Goal: Task Accomplishment & Management: Use online tool/utility

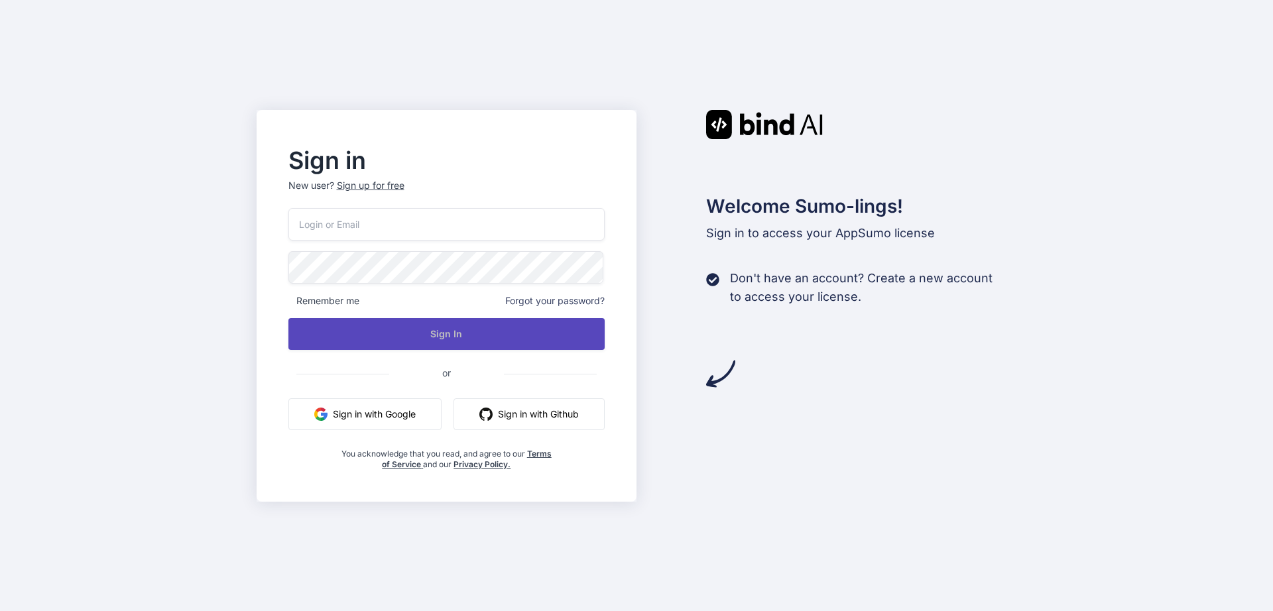
type input "[PERSON_NAME][EMAIL_ADDRESS][DOMAIN_NAME]"
click at [415, 336] on button "Sign In" at bounding box center [446, 334] width 317 height 32
click at [450, 336] on button "Sign In" at bounding box center [446, 334] width 317 height 32
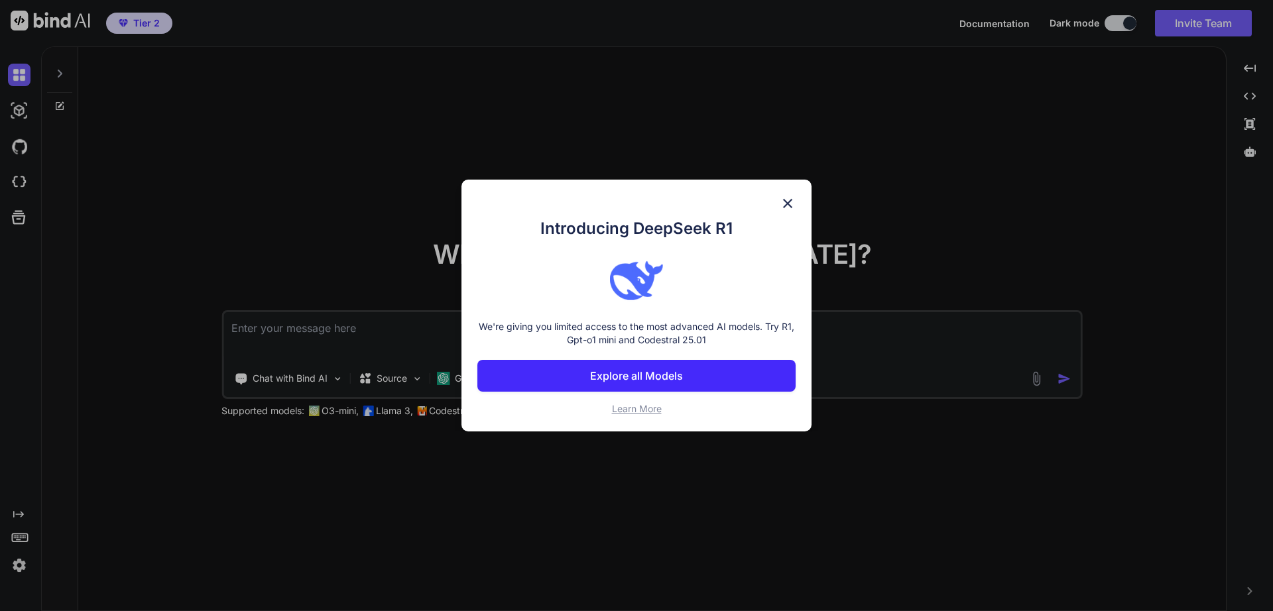
click at [786, 207] on img at bounding box center [788, 204] width 16 height 16
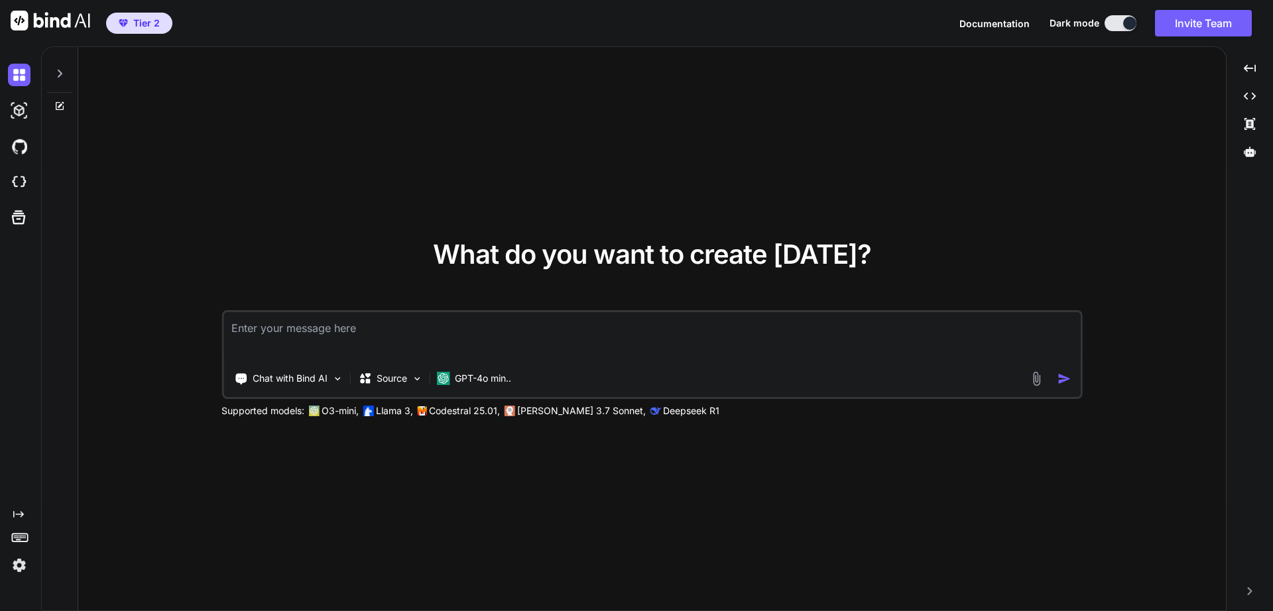
click at [19, 568] on img at bounding box center [19, 565] width 23 height 23
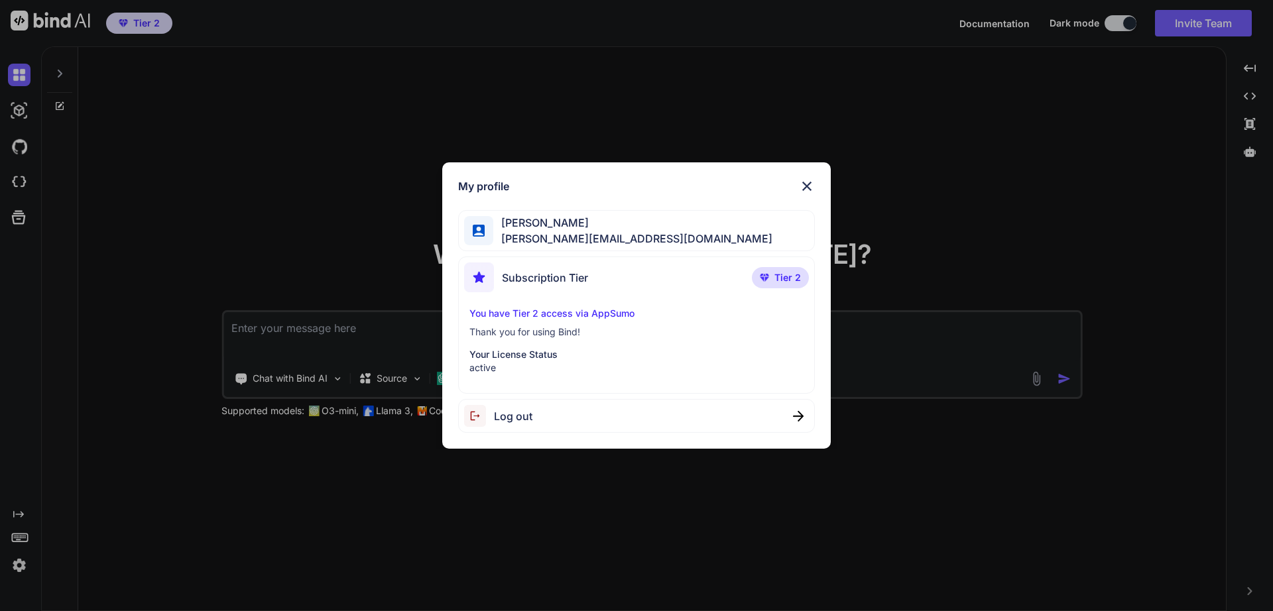
click at [535, 358] on p "Your License Status" at bounding box center [636, 354] width 335 height 13
click at [808, 186] on img at bounding box center [807, 186] width 16 height 16
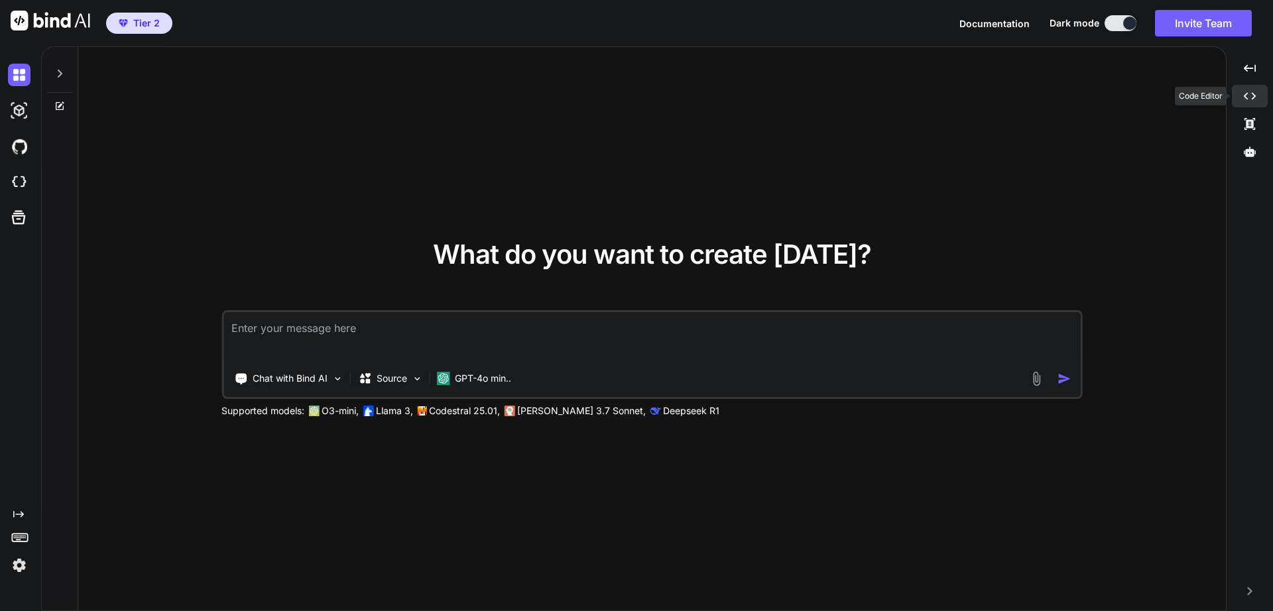
click at [1247, 99] on icon at bounding box center [1250, 96] width 12 height 7
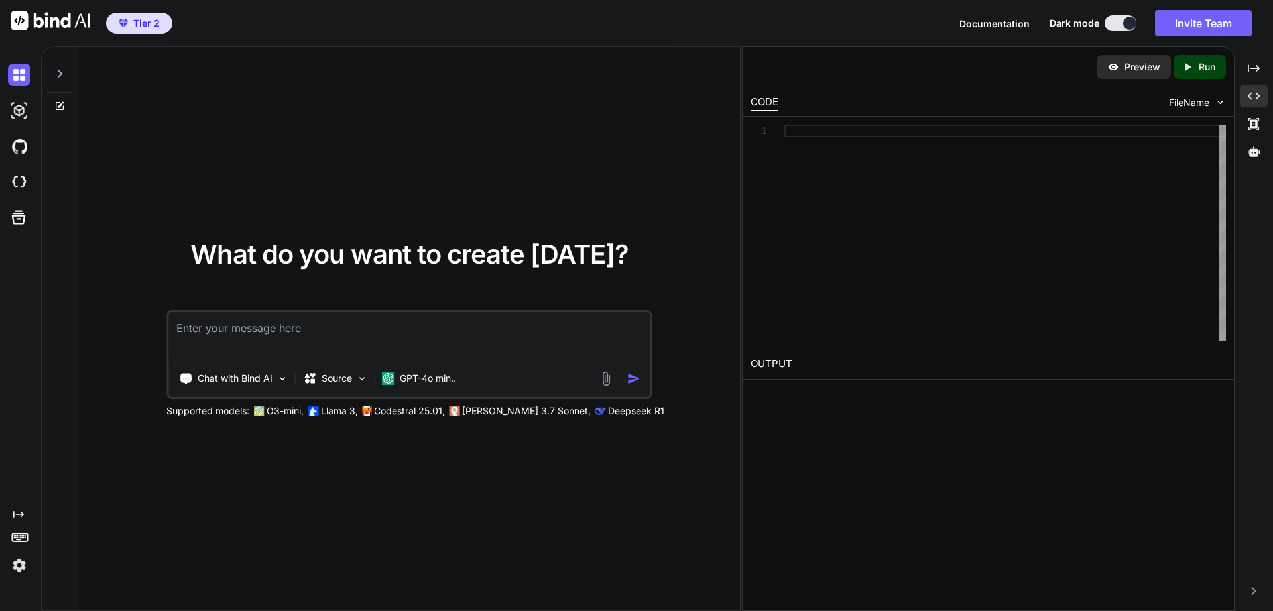
click at [60, 74] on icon at bounding box center [59, 73] width 11 height 11
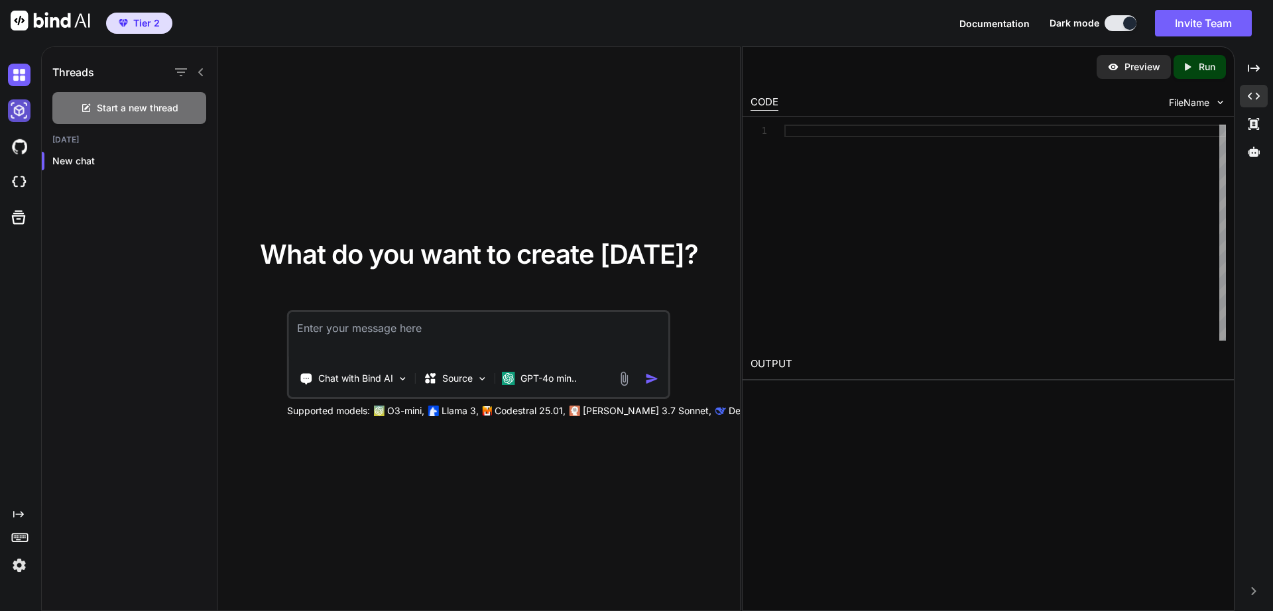
click at [23, 114] on img at bounding box center [19, 110] width 23 height 23
type textarea "x"
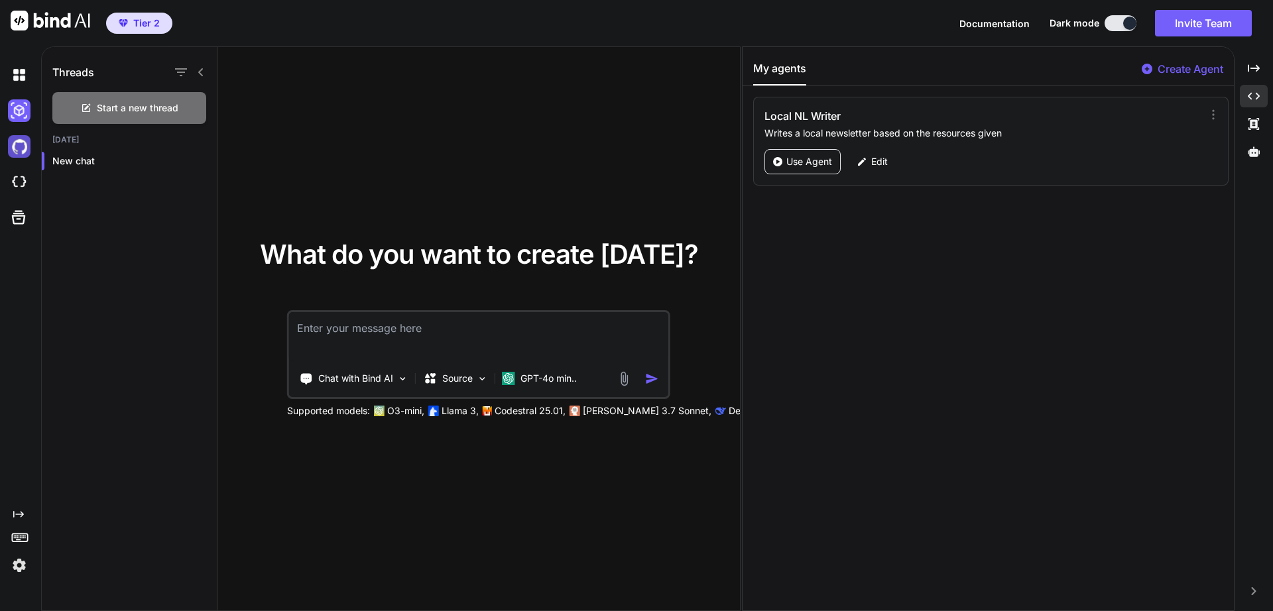
click at [20, 137] on img at bounding box center [19, 146] width 23 height 23
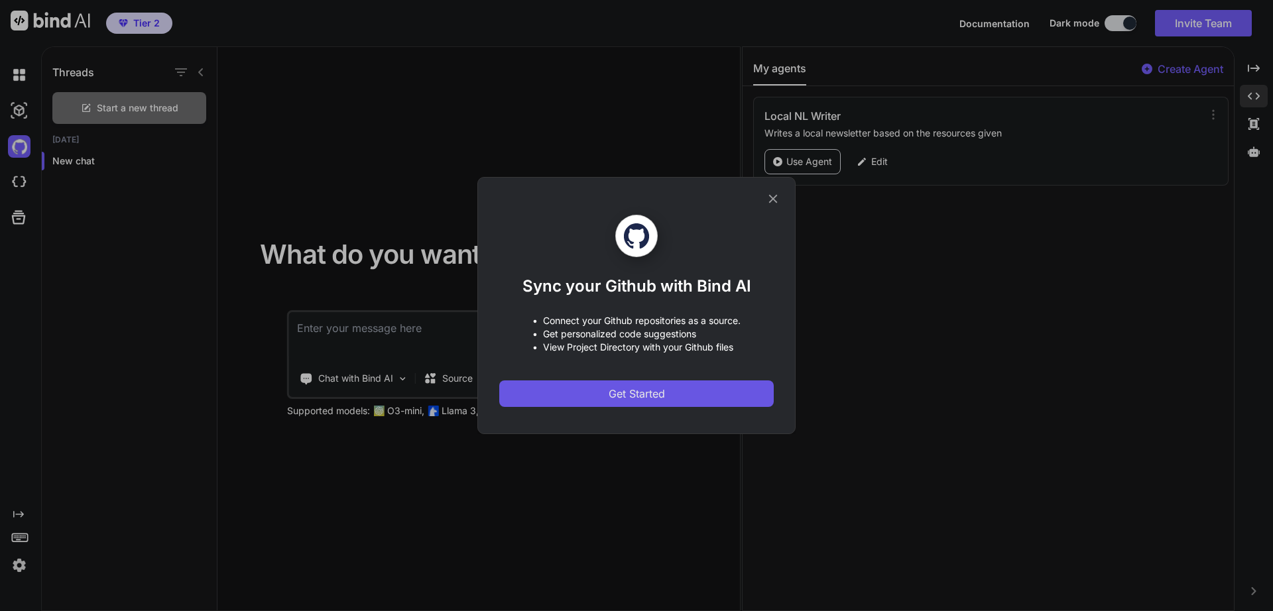
click at [625, 391] on span "Get Started" at bounding box center [637, 394] width 56 height 16
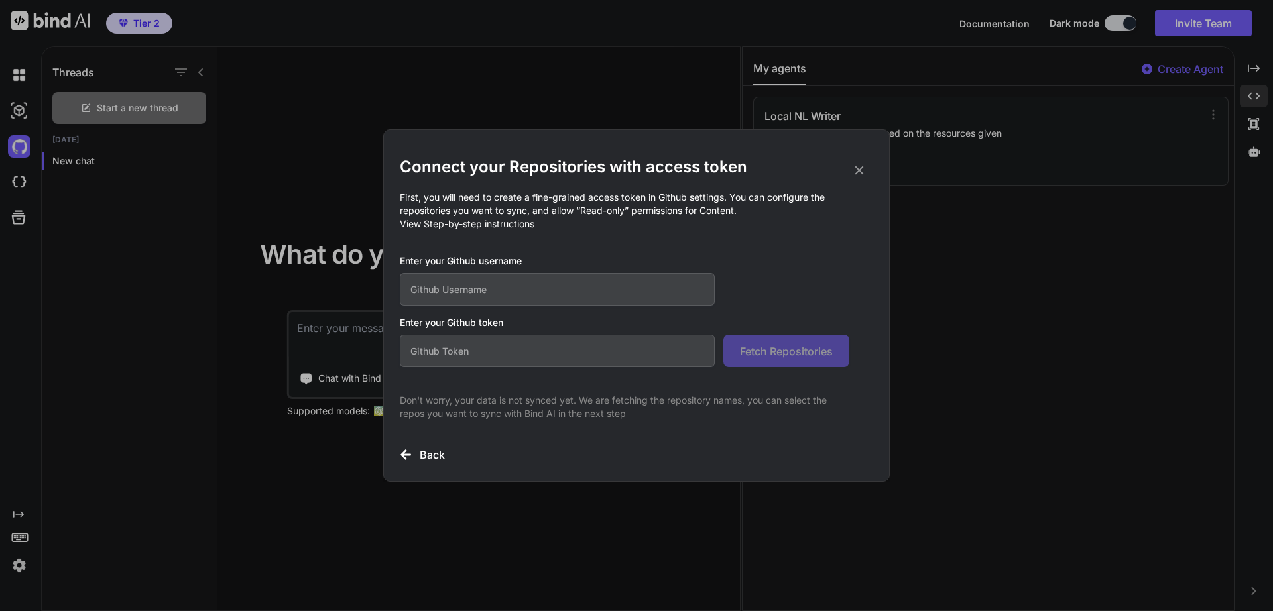
click at [519, 298] on input "text" at bounding box center [557, 289] width 315 height 32
paste input "interlogic0"
type input "interlogic0"
click at [541, 317] on h3 "Enter your Github token" at bounding box center [636, 322] width 473 height 13
click at [507, 351] on input "text" at bounding box center [557, 351] width 315 height 32
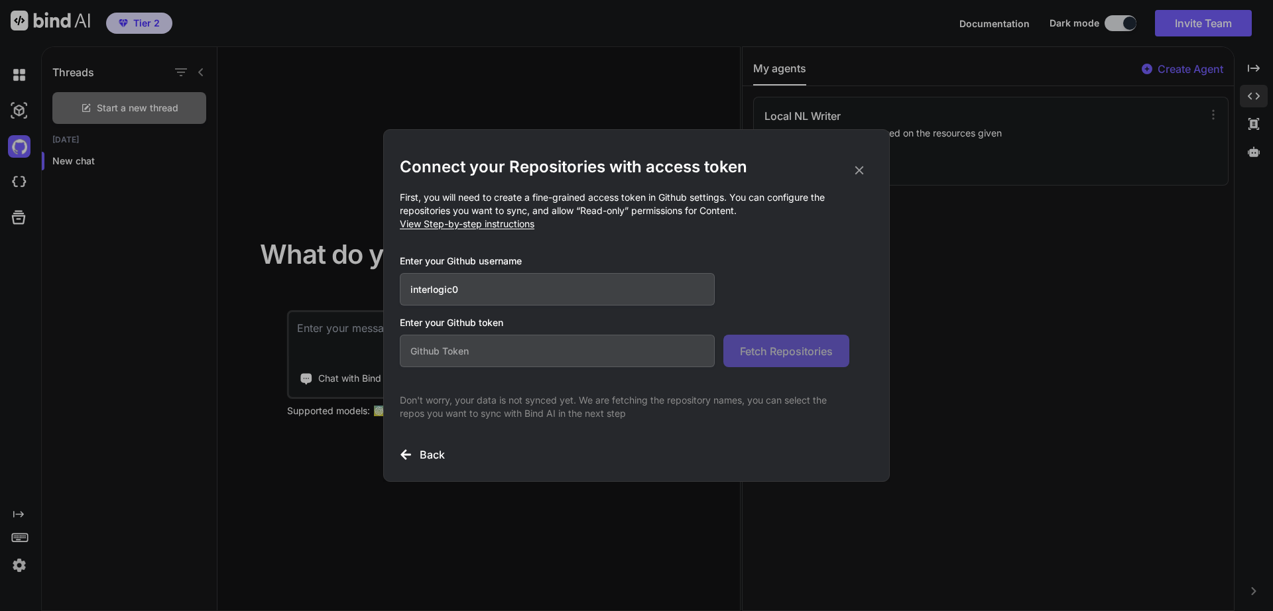
click at [462, 228] on span "View Step-by-step instructions" at bounding box center [467, 223] width 135 height 11
click at [536, 353] on input "text" at bounding box center [557, 351] width 315 height 32
paste input "github_pat_11AUZKFCY0OgRkmr2k8HH0_B3AghubZzoKm4N9DqHCc6UrTdqK1Xk0Qt1j6rPZUGYpI4…"
type input "github_pat_11AUZKFCY0OgRkmr2k8HH0_B3AghubZzoKm4N9DqHCc6UrTdqK1Xk0Qt1j6rPZUGYpI4…"
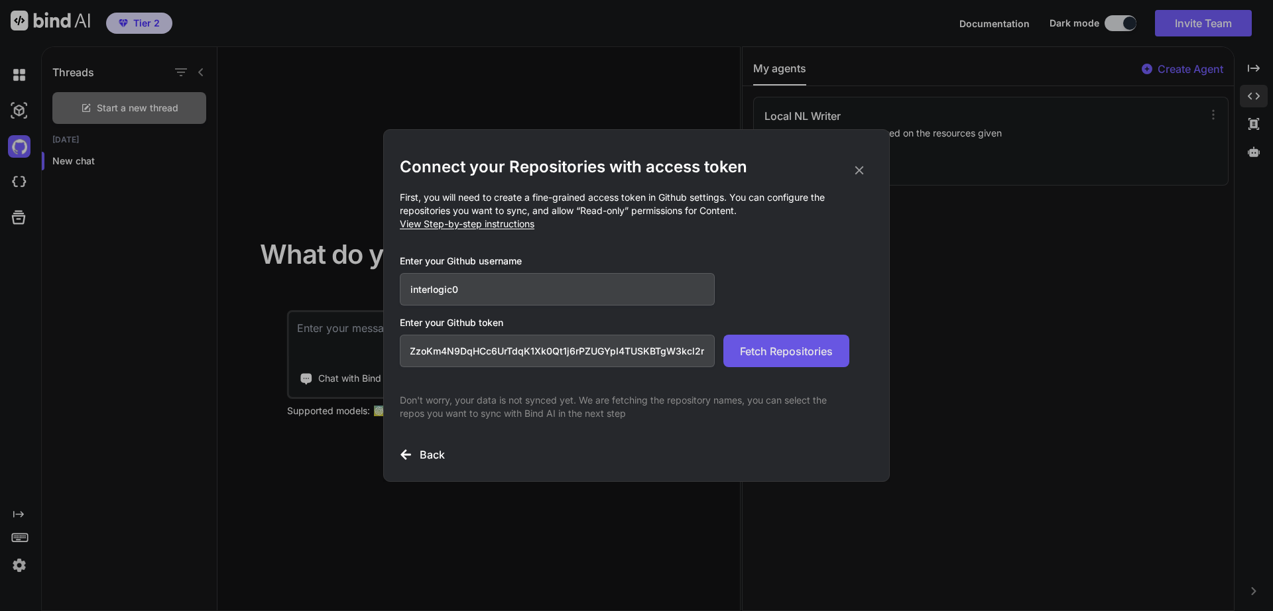
click at [771, 352] on span "Fetch Repositories" at bounding box center [786, 351] width 93 height 16
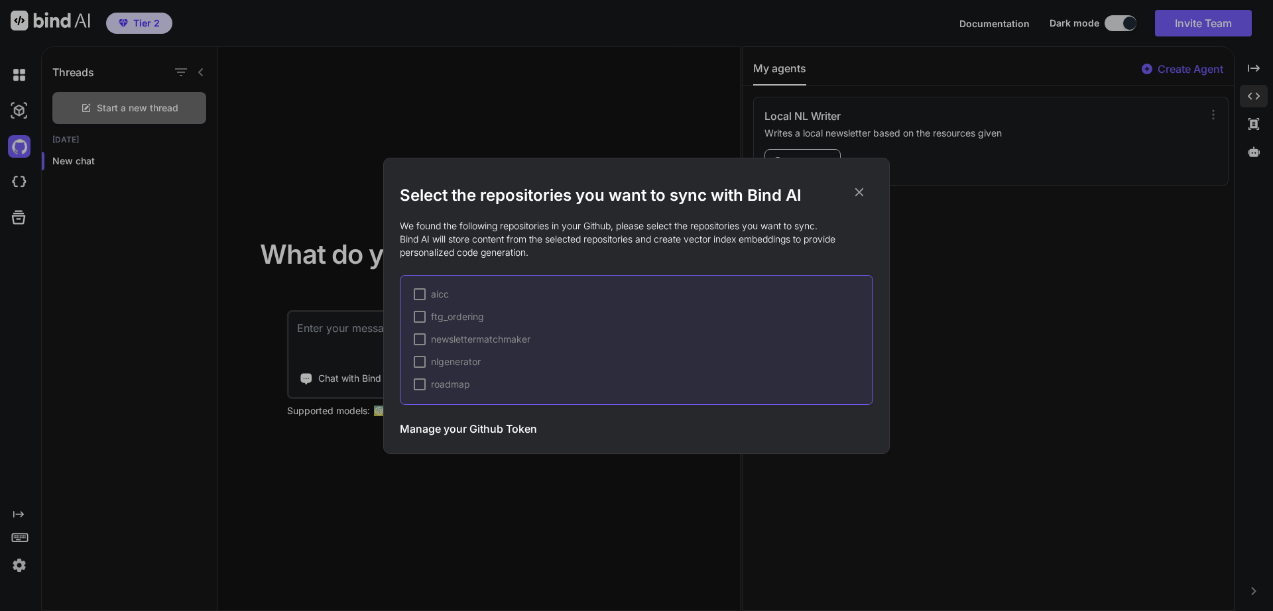
click at [424, 365] on div at bounding box center [420, 362] width 12 height 12
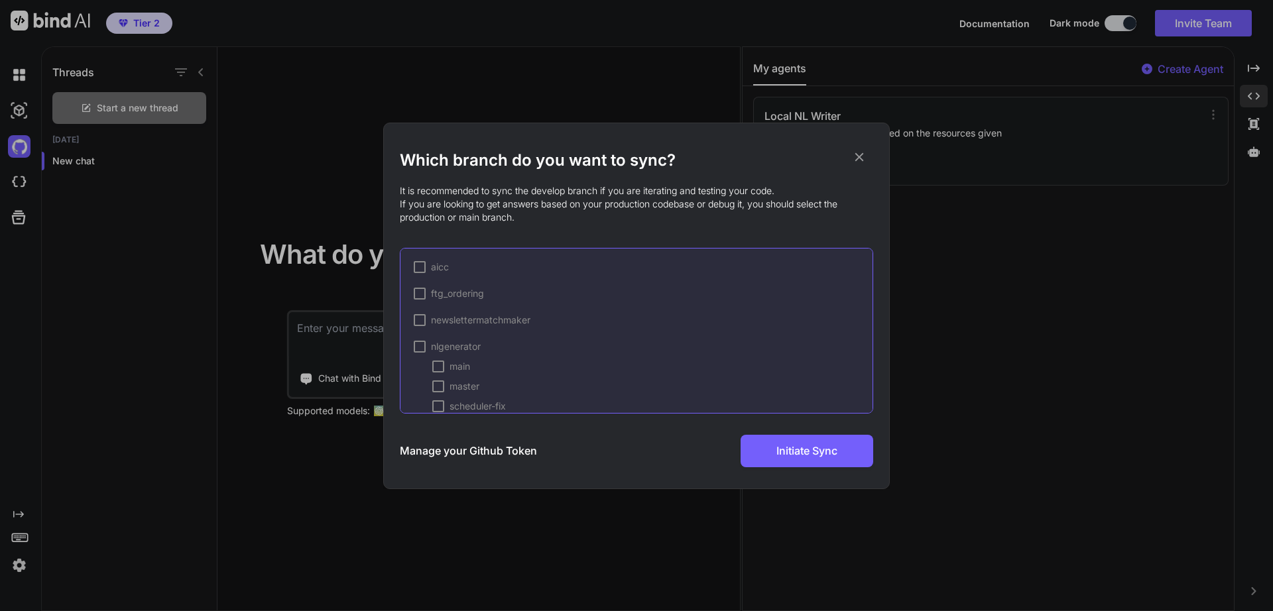
click at [420, 348] on div at bounding box center [420, 347] width 12 height 12
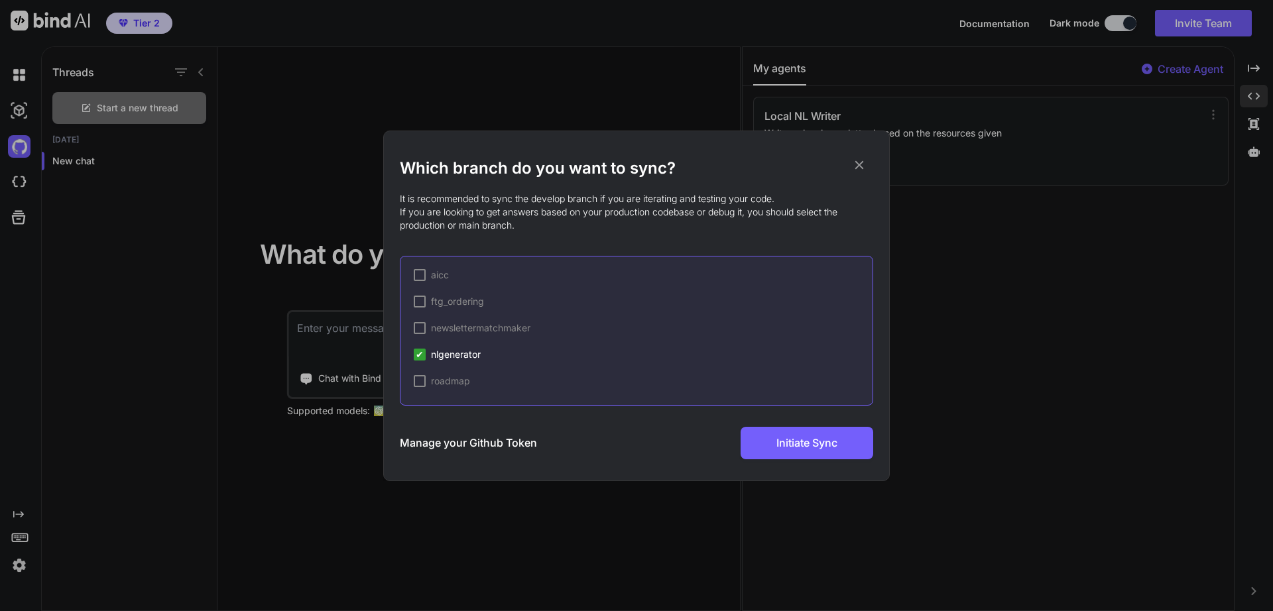
click at [421, 357] on span "✔" at bounding box center [420, 354] width 8 height 13
click at [421, 356] on div at bounding box center [420, 355] width 12 height 12
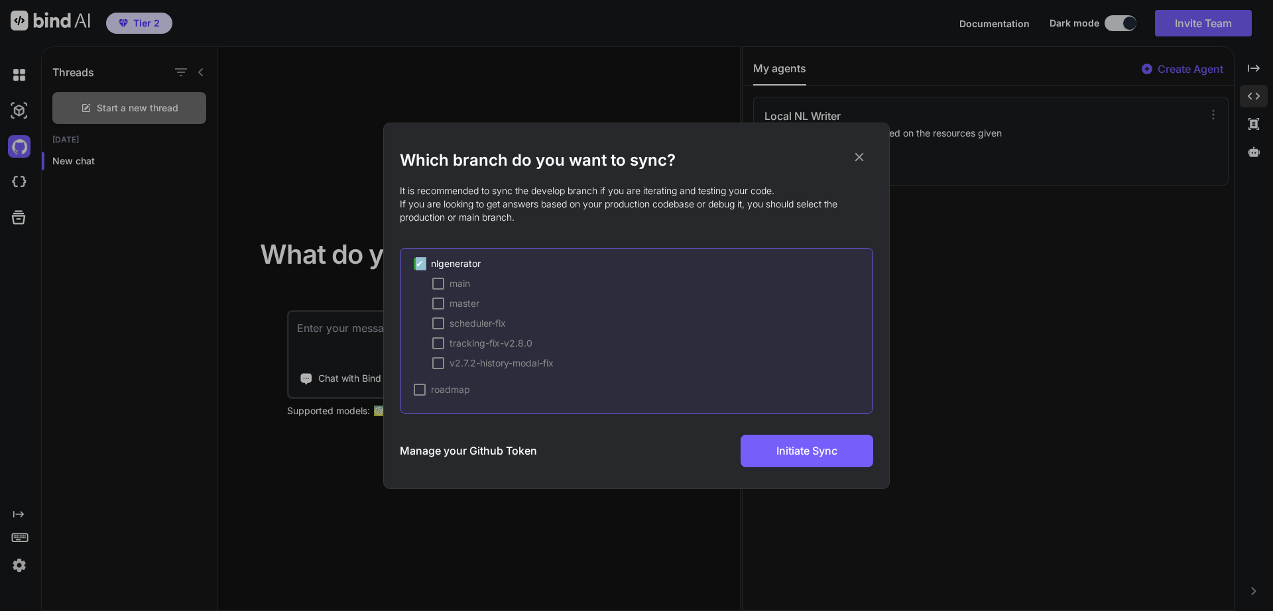
scroll to position [84, 0]
click at [440, 285] on div at bounding box center [438, 283] width 12 height 12
click at [806, 449] on span "Initiate Sync" at bounding box center [807, 451] width 61 height 16
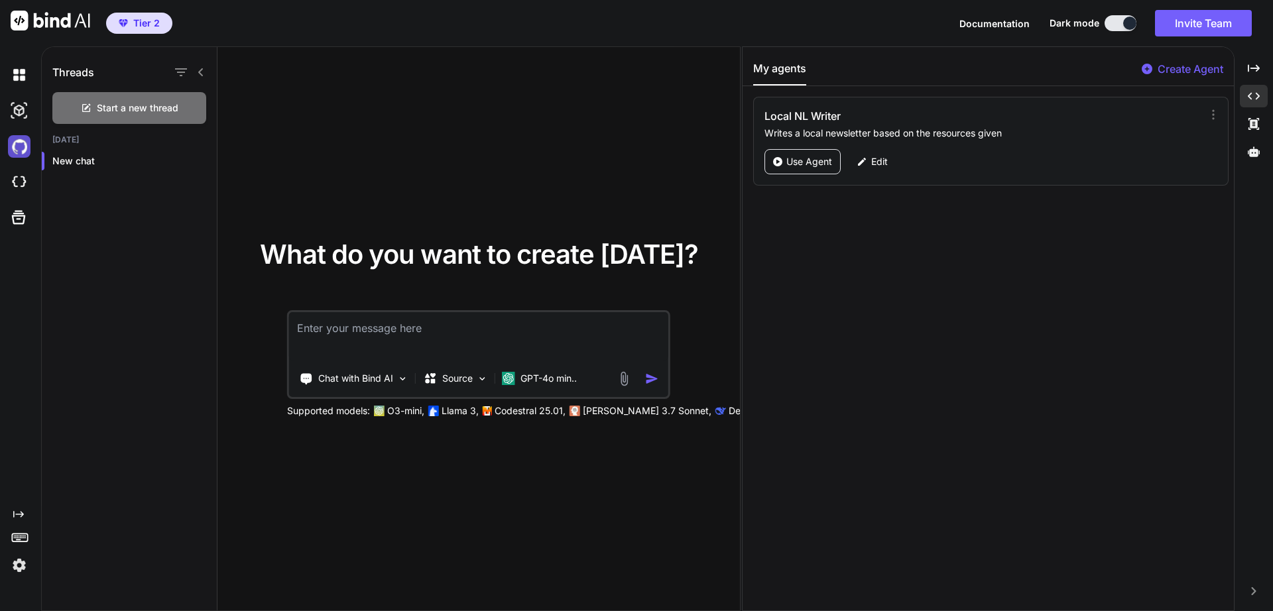
click at [22, 140] on img at bounding box center [19, 146] width 23 height 23
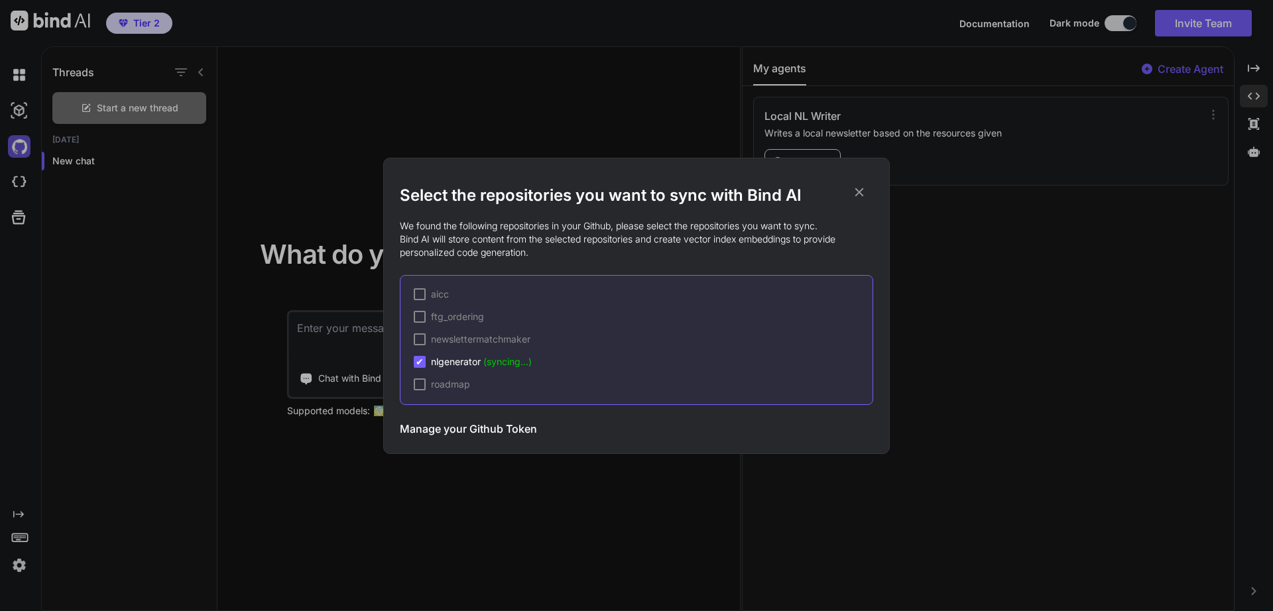
click at [22, 140] on div "Select the repositories you want to sync with Bind AI We found the following re…" at bounding box center [636, 305] width 1273 height 611
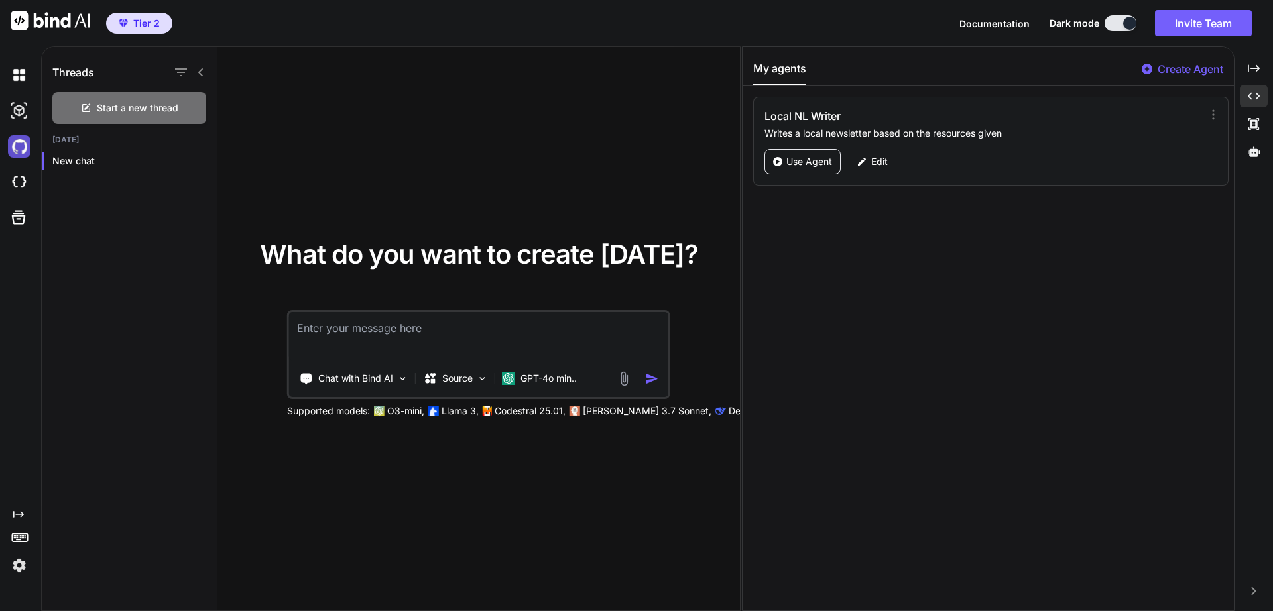
click at [19, 144] on img at bounding box center [19, 146] width 23 height 23
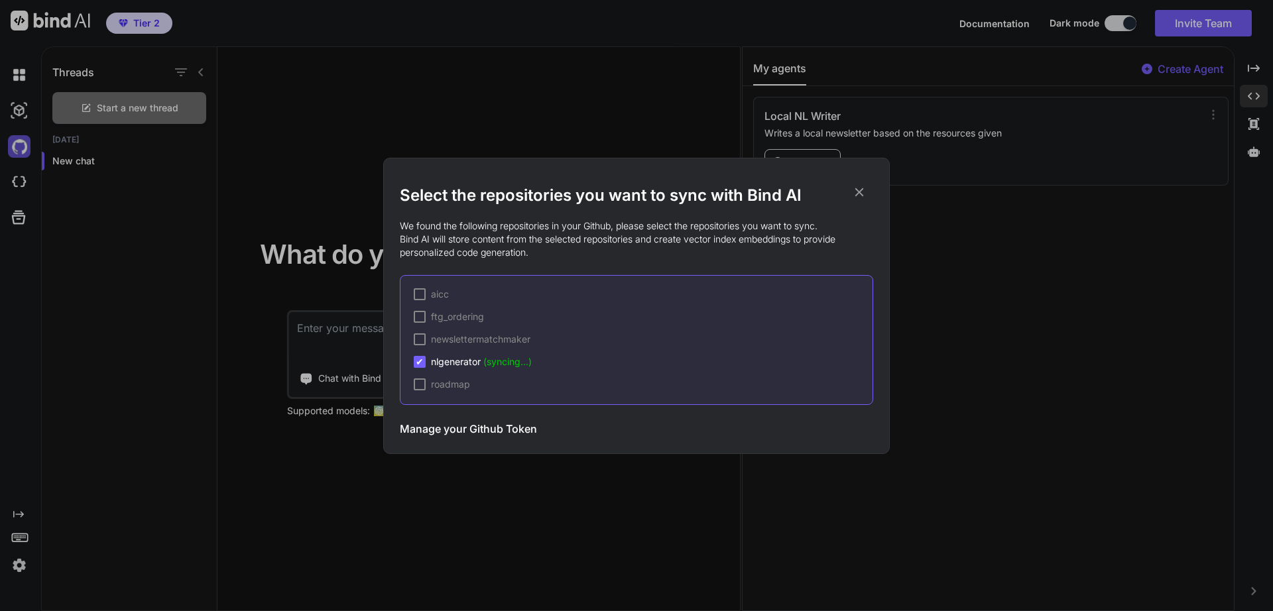
click at [19, 144] on div "Select the repositories you want to sync with Bind AI We found the following re…" at bounding box center [636, 305] width 1273 height 611
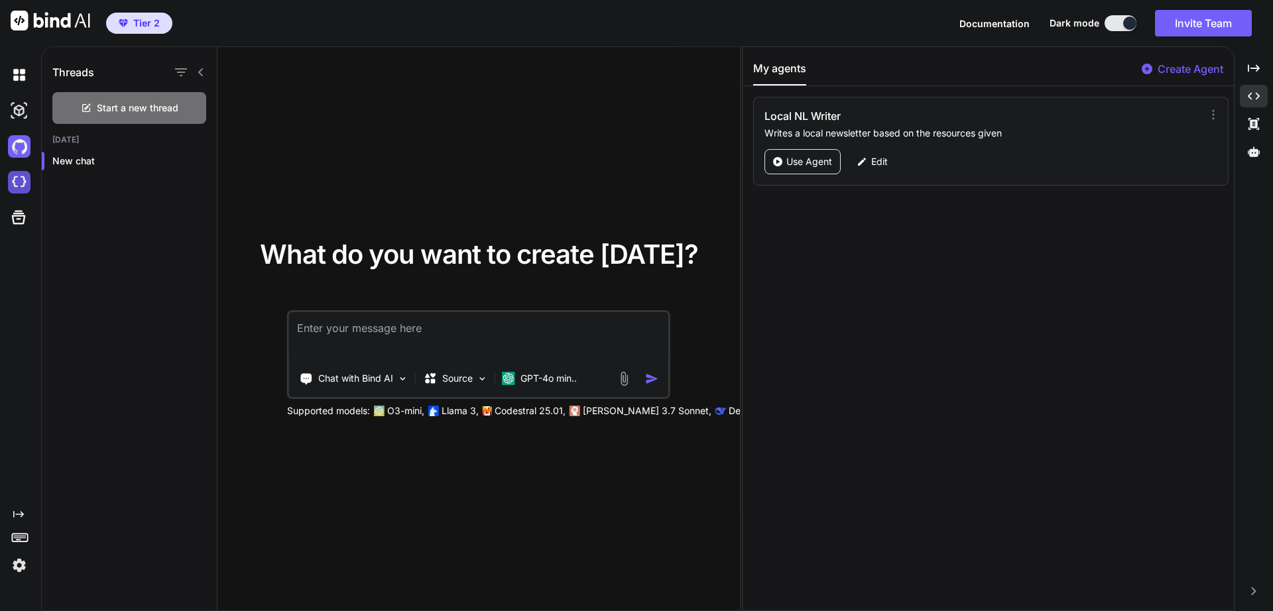
click at [19, 186] on img at bounding box center [19, 182] width 23 height 23
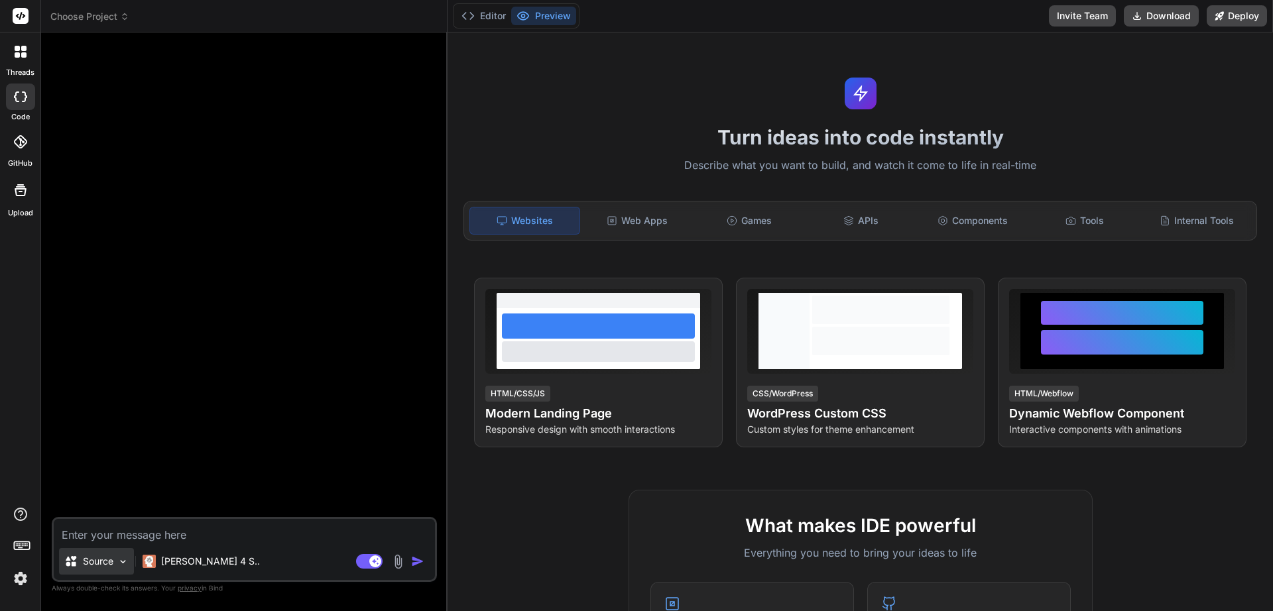
click at [116, 570] on div "Source" at bounding box center [96, 561] width 75 height 27
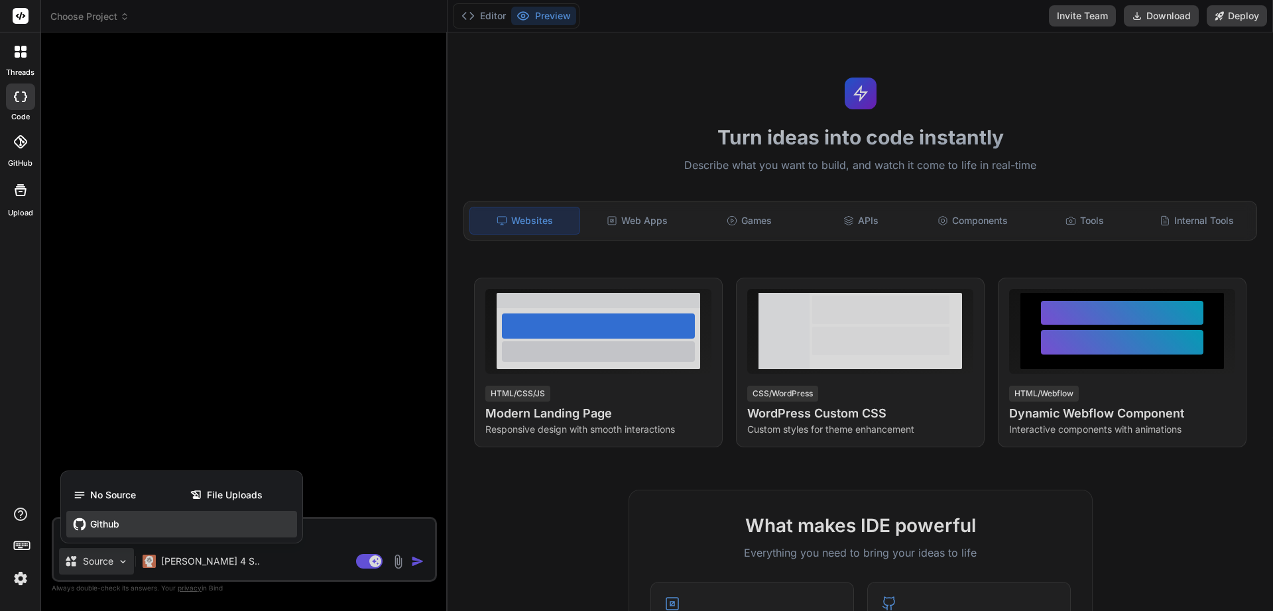
click at [111, 529] on span "Github" at bounding box center [104, 524] width 29 height 13
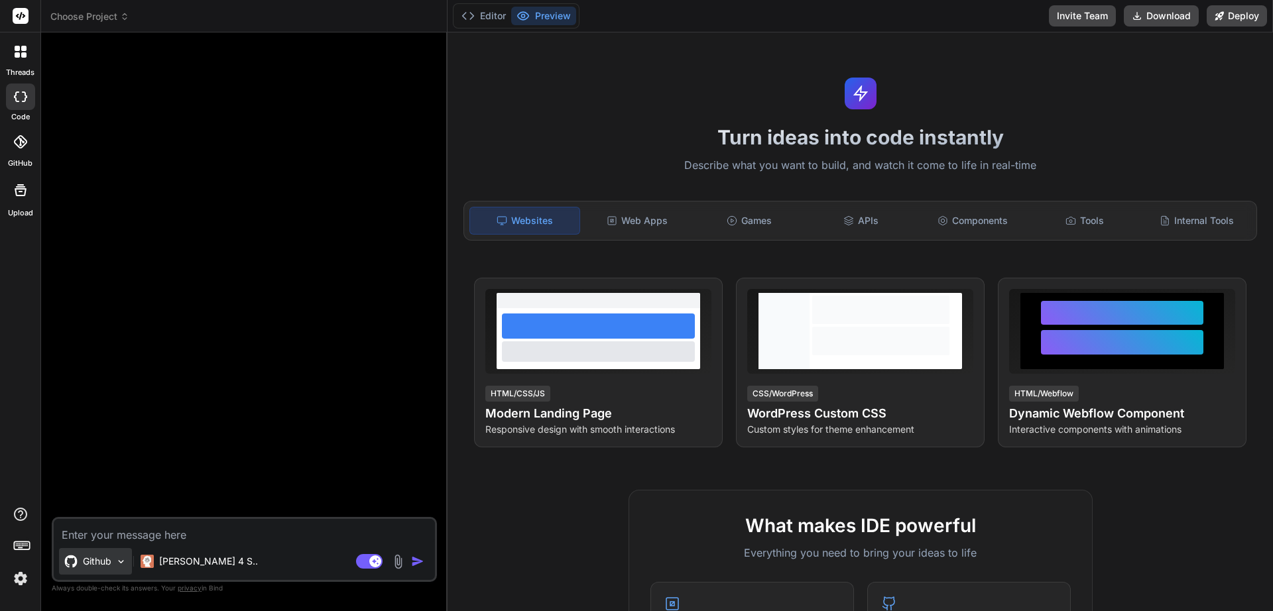
click at [115, 564] on div "Github" at bounding box center [95, 561] width 73 height 27
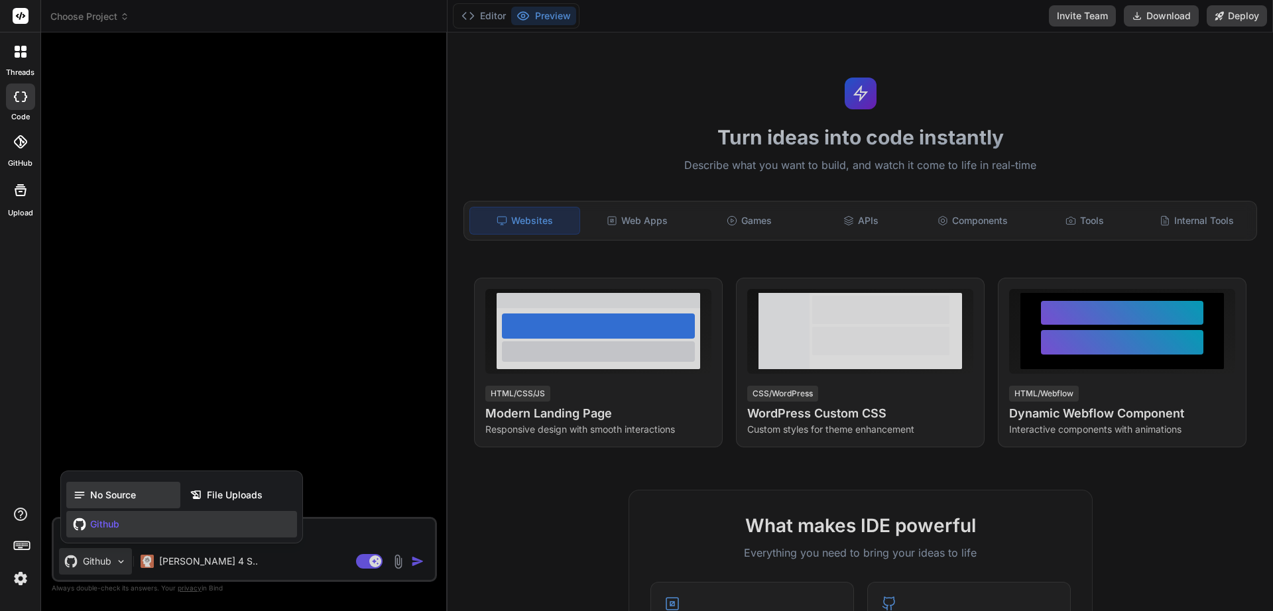
click at [111, 501] on span "No Source" at bounding box center [113, 495] width 46 height 13
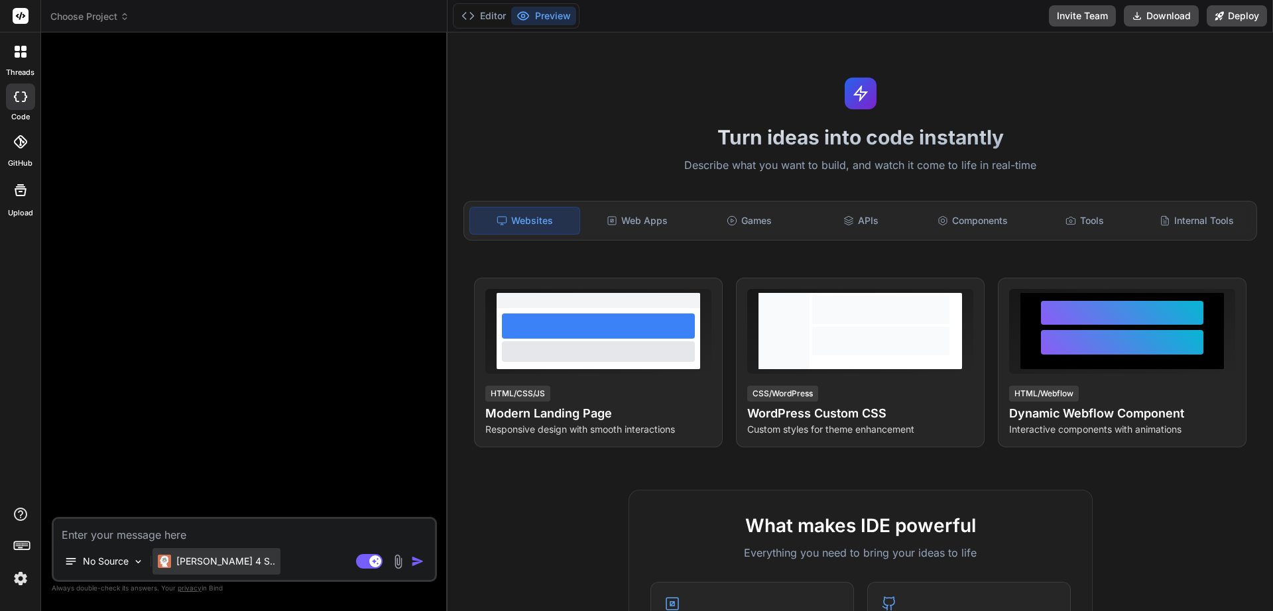
click at [192, 562] on p "[PERSON_NAME] 4 S.." at bounding box center [225, 561] width 99 height 13
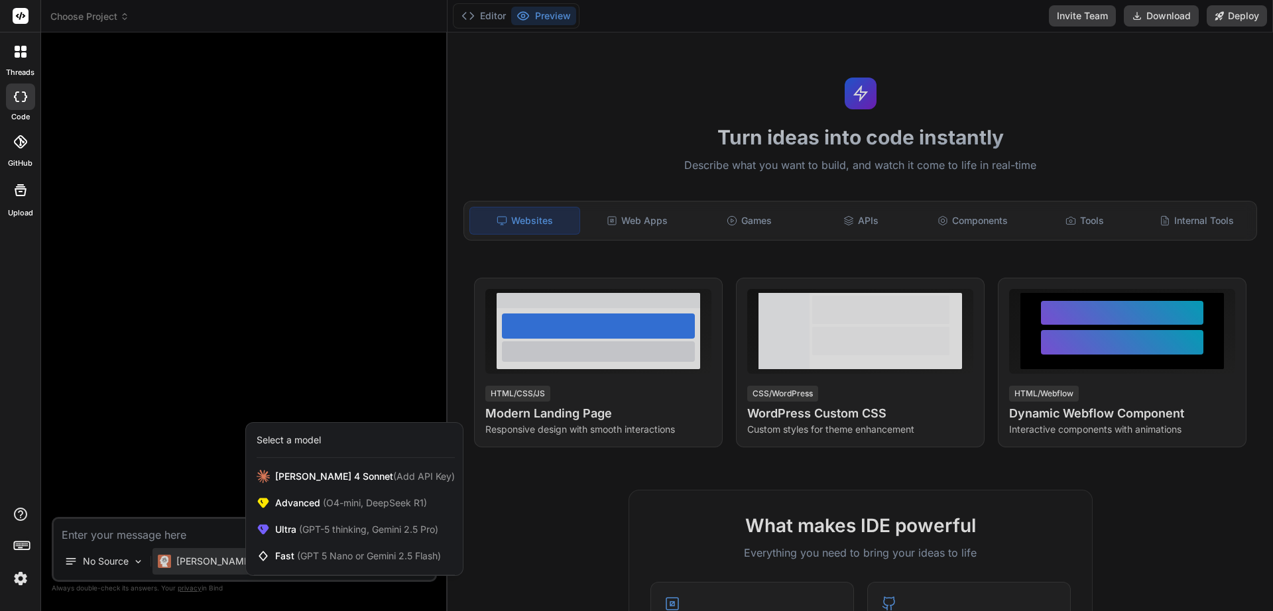
click at [192, 447] on div at bounding box center [636, 305] width 1273 height 611
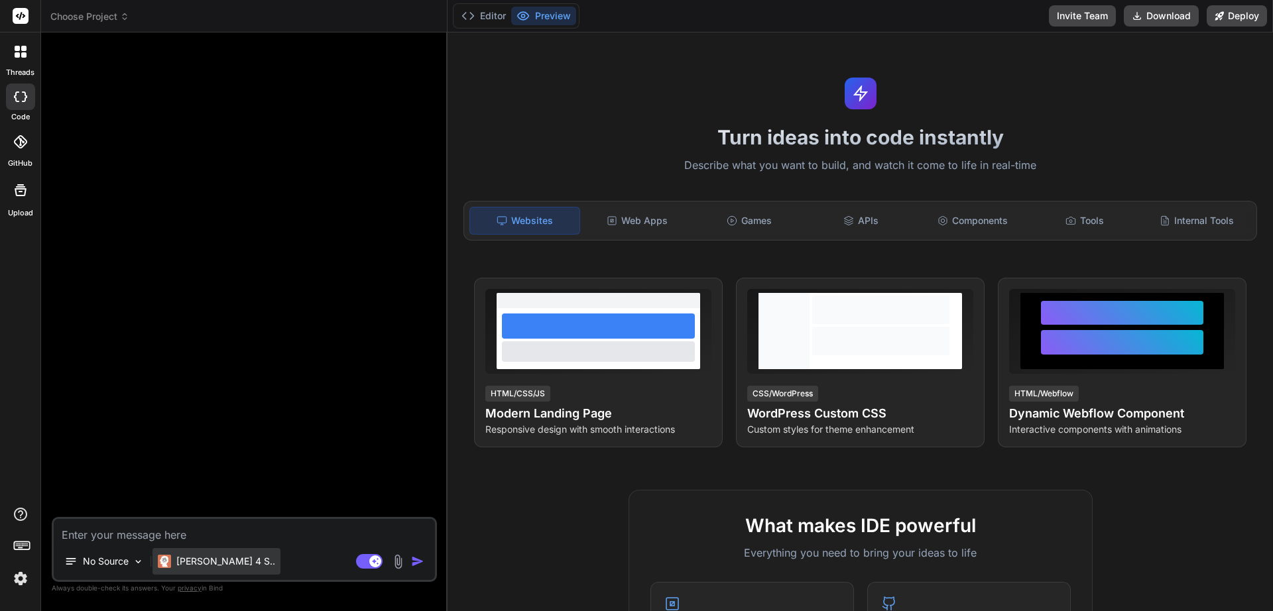
click at [214, 560] on p "[PERSON_NAME] 4 S.." at bounding box center [225, 561] width 99 height 13
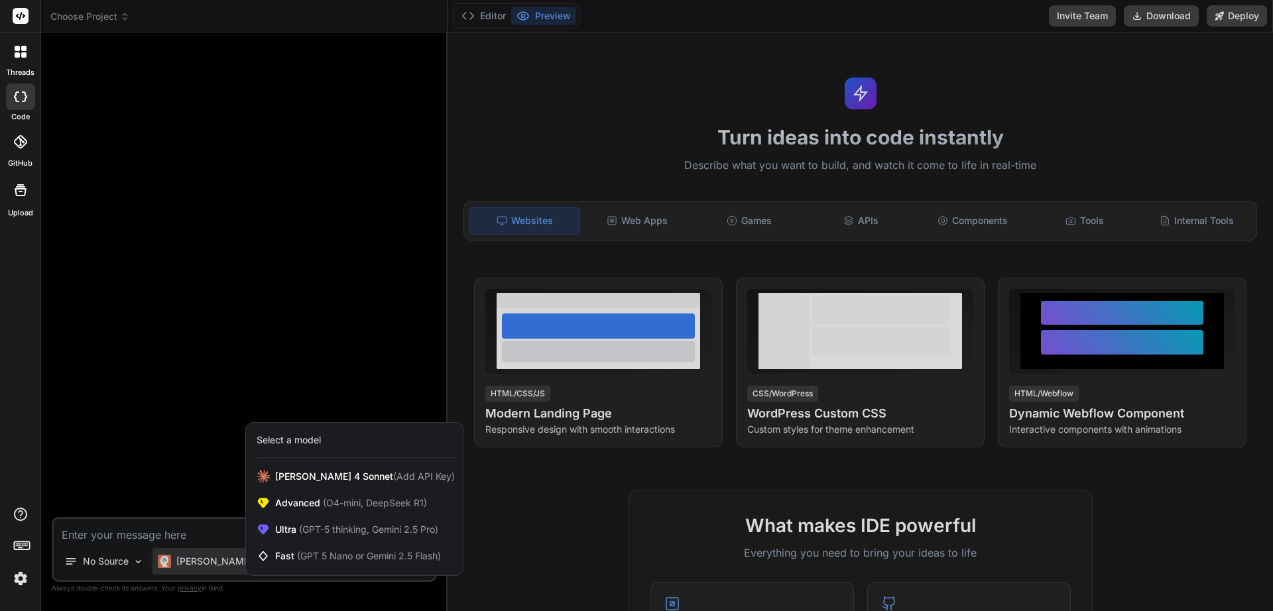
click at [188, 438] on div at bounding box center [636, 305] width 1273 height 611
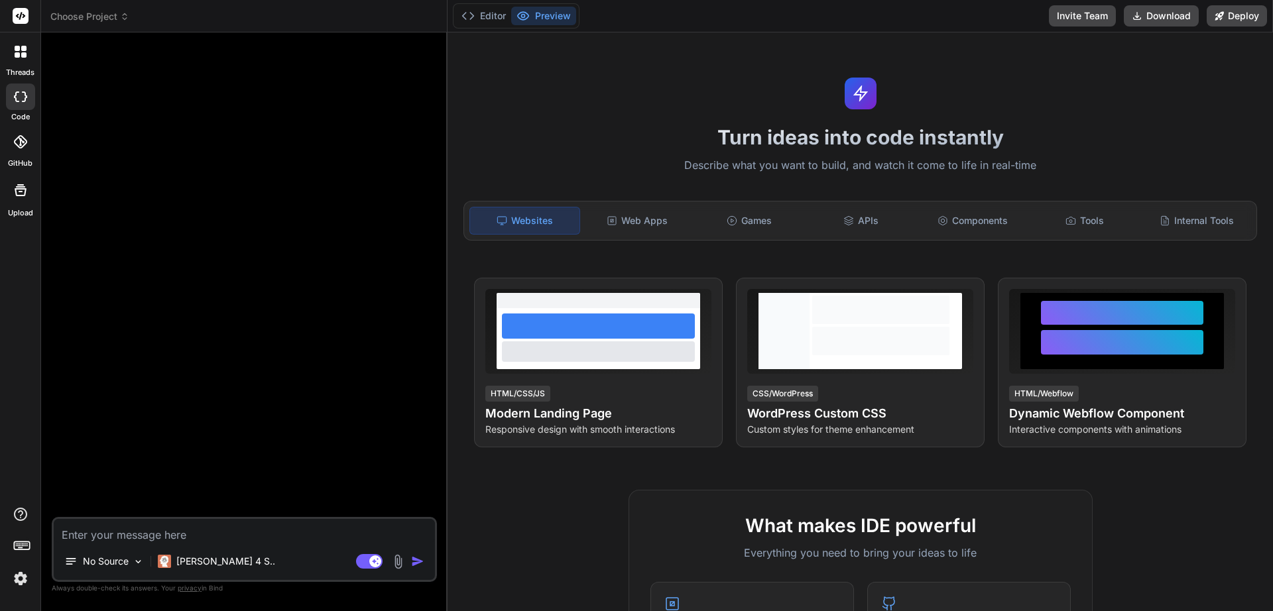
click at [294, 292] on div at bounding box center [245, 280] width 383 height 474
click at [21, 550] on icon at bounding box center [22, 545] width 19 height 19
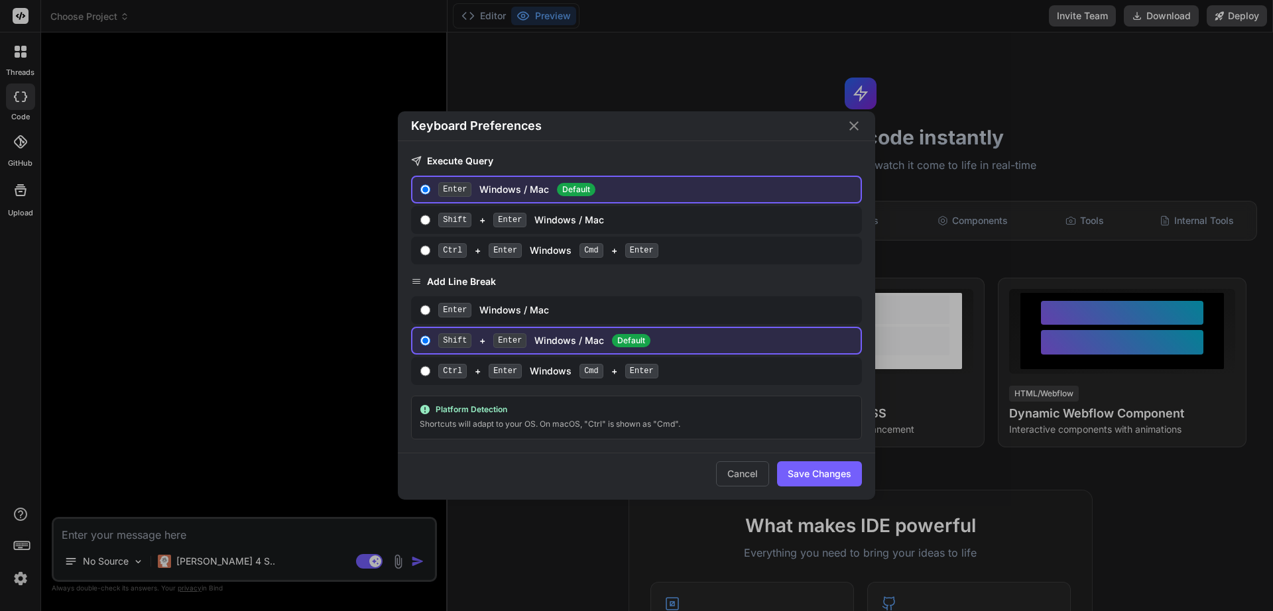
click at [483, 413] on div "Platform Detection" at bounding box center [637, 409] width 434 height 11
click at [837, 482] on button "Save Changes" at bounding box center [819, 474] width 85 height 25
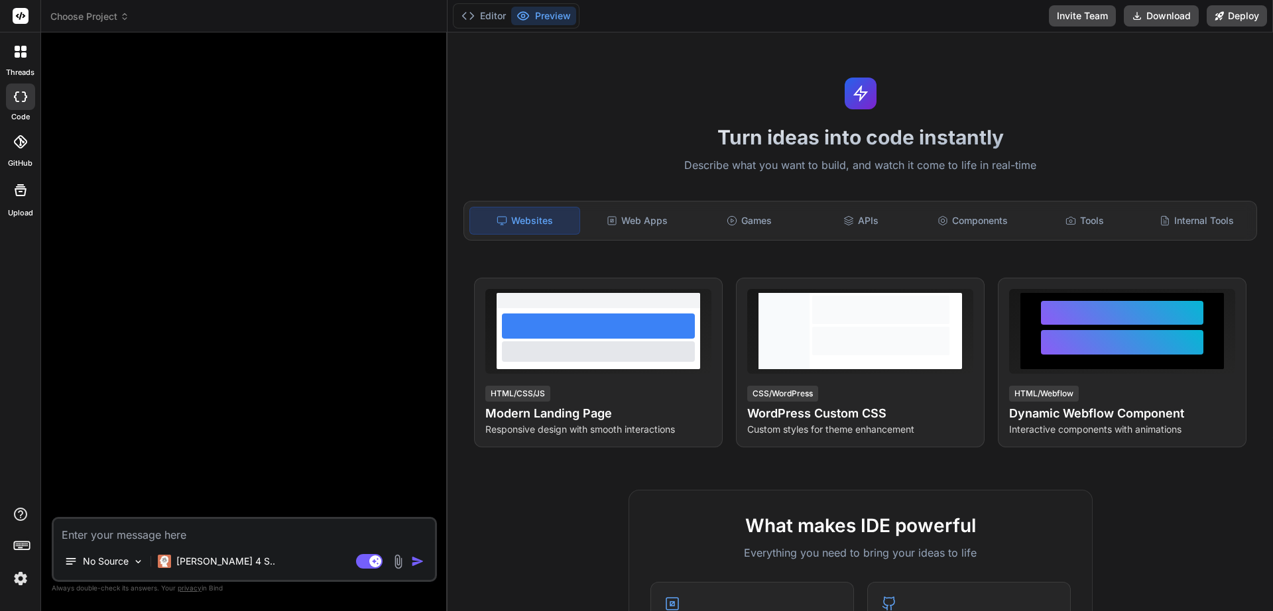
click at [20, 147] on icon at bounding box center [20, 141] width 13 height 13
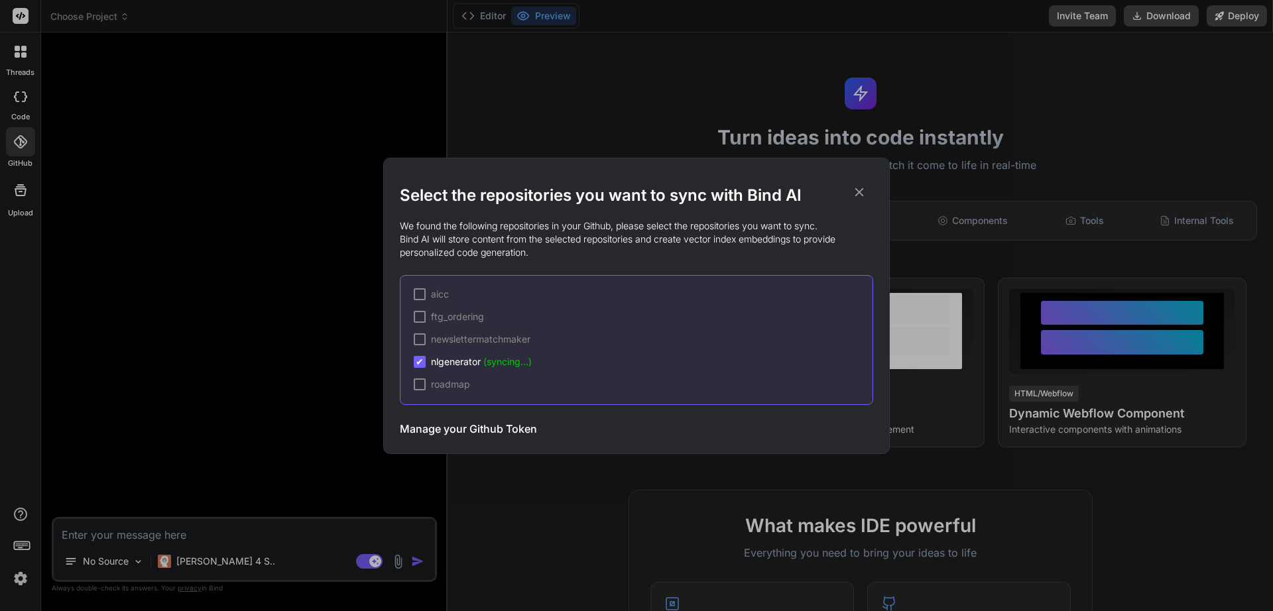
click at [20, 147] on div "Select the repositories you want to sync with Bind AI We found the following re…" at bounding box center [636, 305] width 1273 height 611
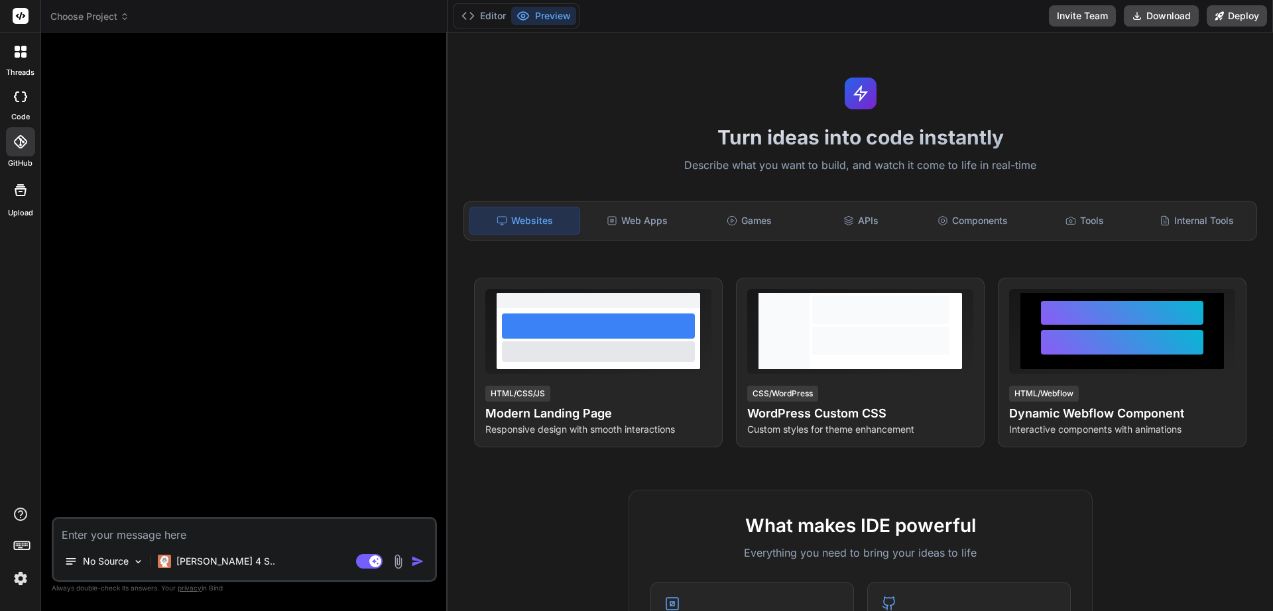
click at [21, 109] on div at bounding box center [20, 97] width 29 height 27
click at [19, 99] on icon at bounding box center [20, 97] width 13 height 11
click at [17, 66] on div "threads" at bounding box center [20, 55] width 40 height 46
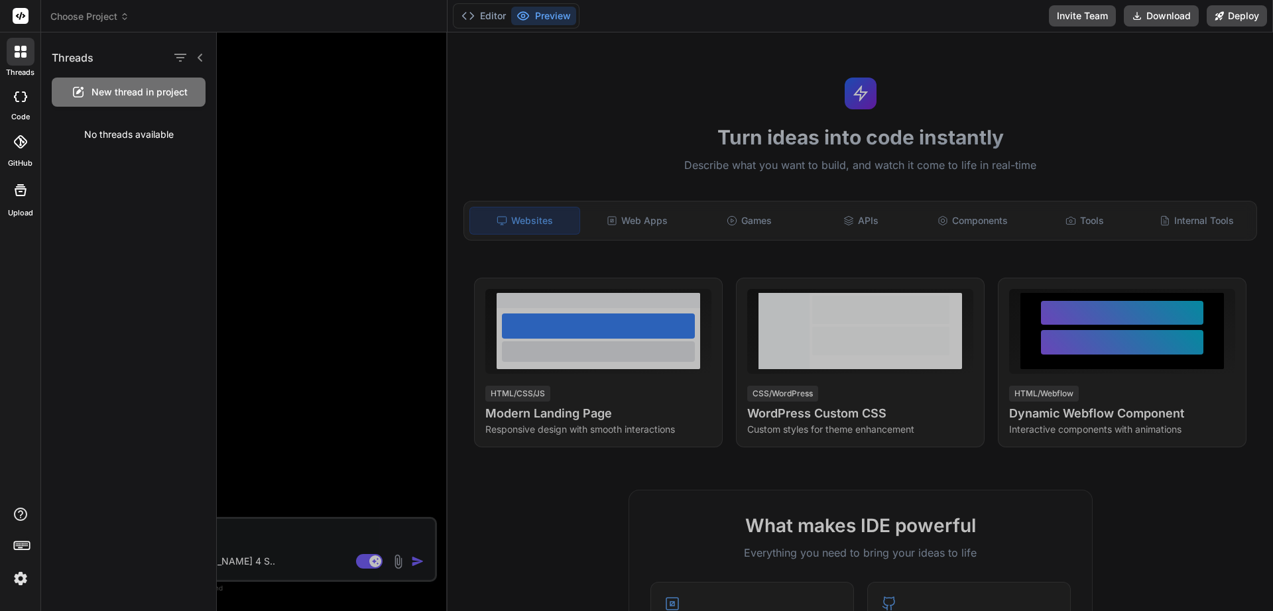
click at [17, 66] on div "threads" at bounding box center [20, 55] width 40 height 46
click at [18, 19] on rect at bounding box center [21, 16] width 16 height 16
click at [18, 7] on div at bounding box center [20, 16] width 40 height 32
click at [322, 172] on div at bounding box center [745, 321] width 1056 height 579
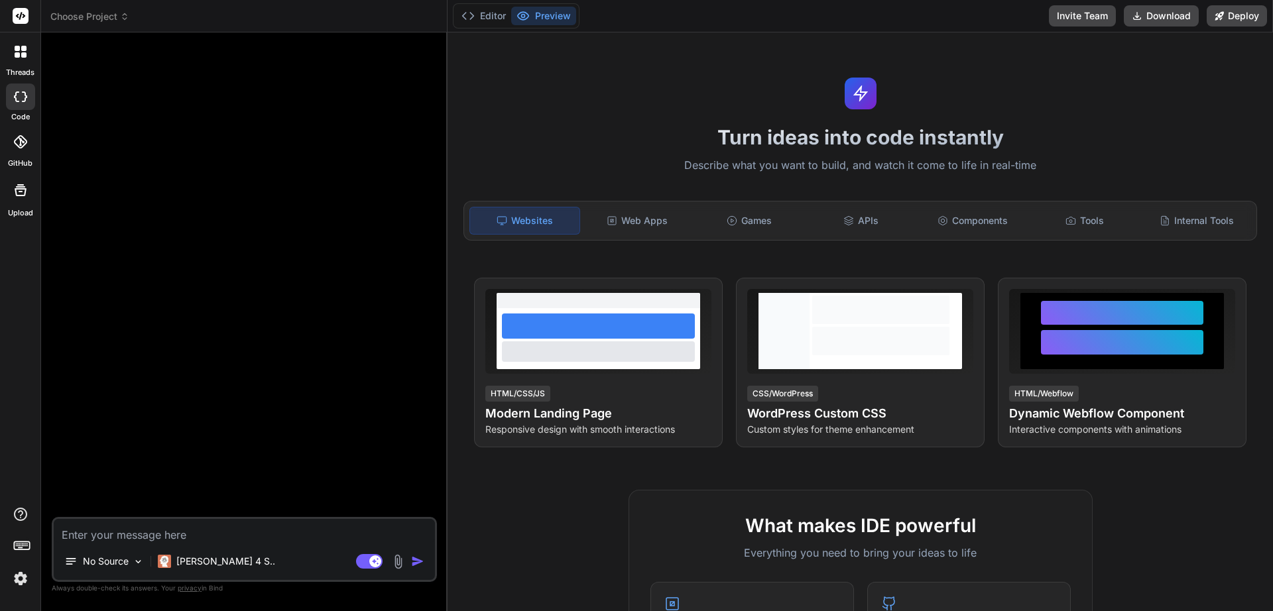
click at [23, 17] on icon at bounding box center [21, 16] width 10 height 8
click at [22, 50] on icon at bounding box center [23, 48] width 5 height 5
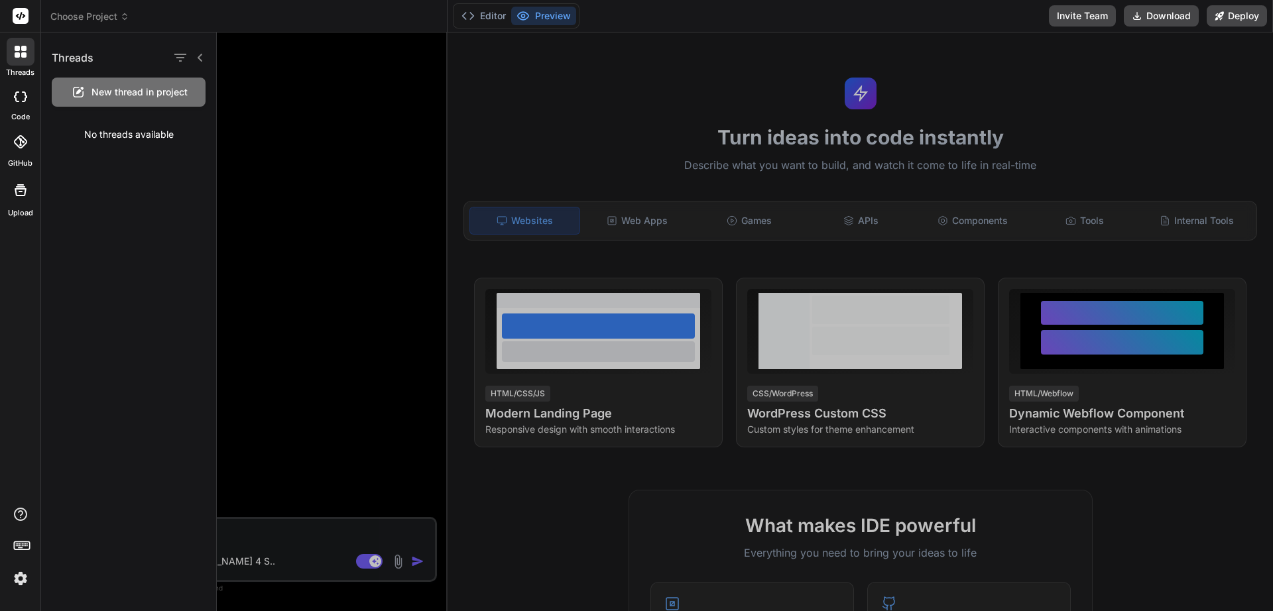
click at [22, 50] on icon at bounding box center [23, 48] width 5 height 5
click at [294, 103] on div at bounding box center [745, 321] width 1056 height 579
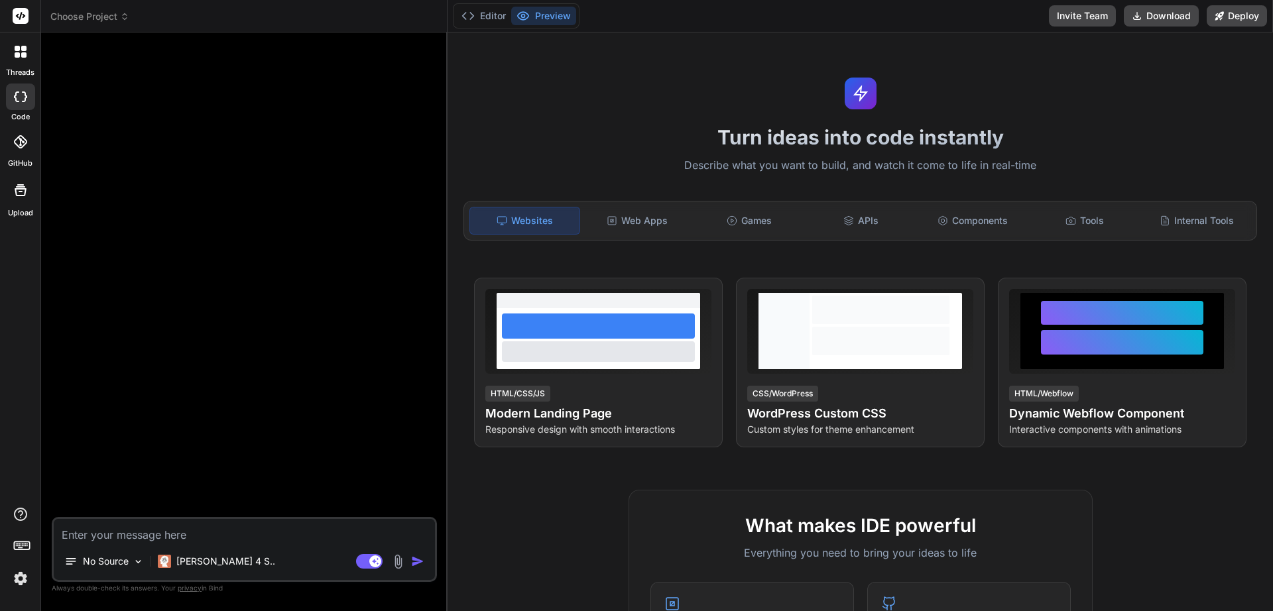
click at [21, 97] on icon at bounding box center [20, 97] width 13 height 11
type textarea "x"
click at [17, 147] on icon at bounding box center [20, 141] width 13 height 13
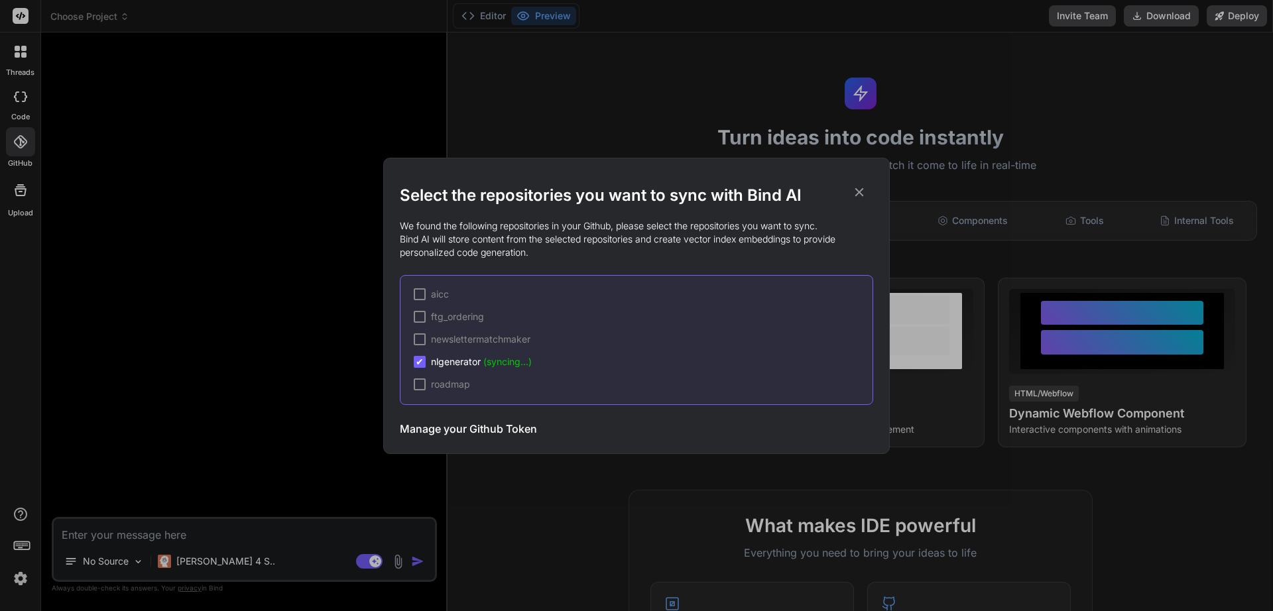
click at [18, 98] on div "Select the repositories you want to sync with Bind AI We found the following re…" at bounding box center [636, 305] width 1273 height 611
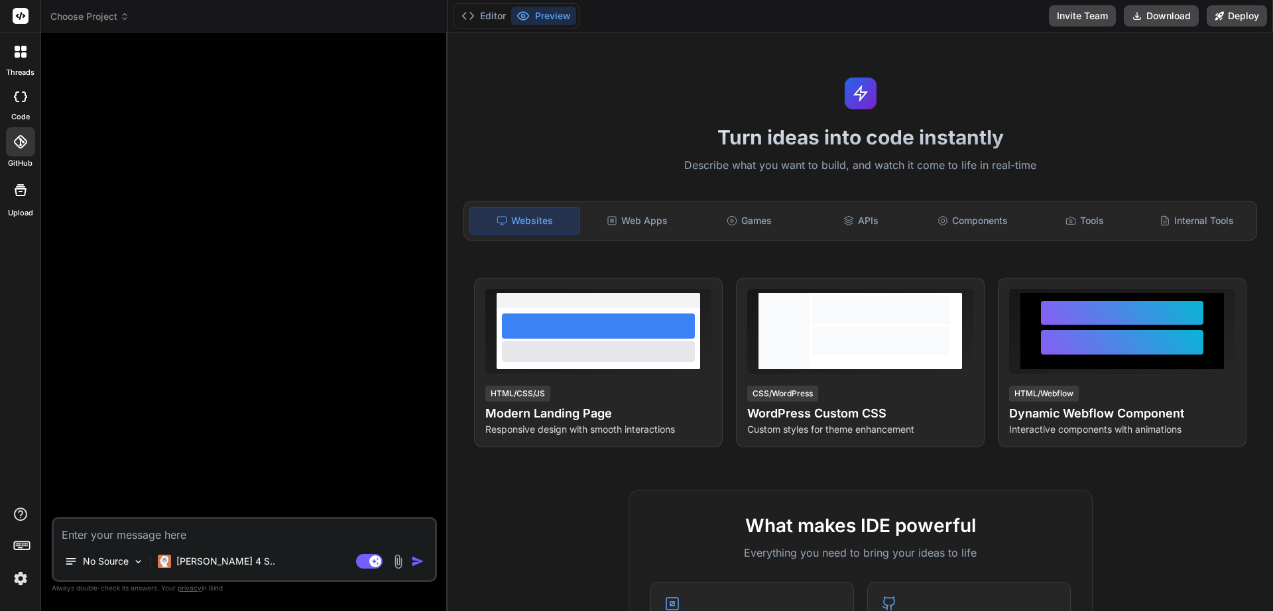
click at [19, 550] on icon at bounding box center [22, 545] width 19 height 19
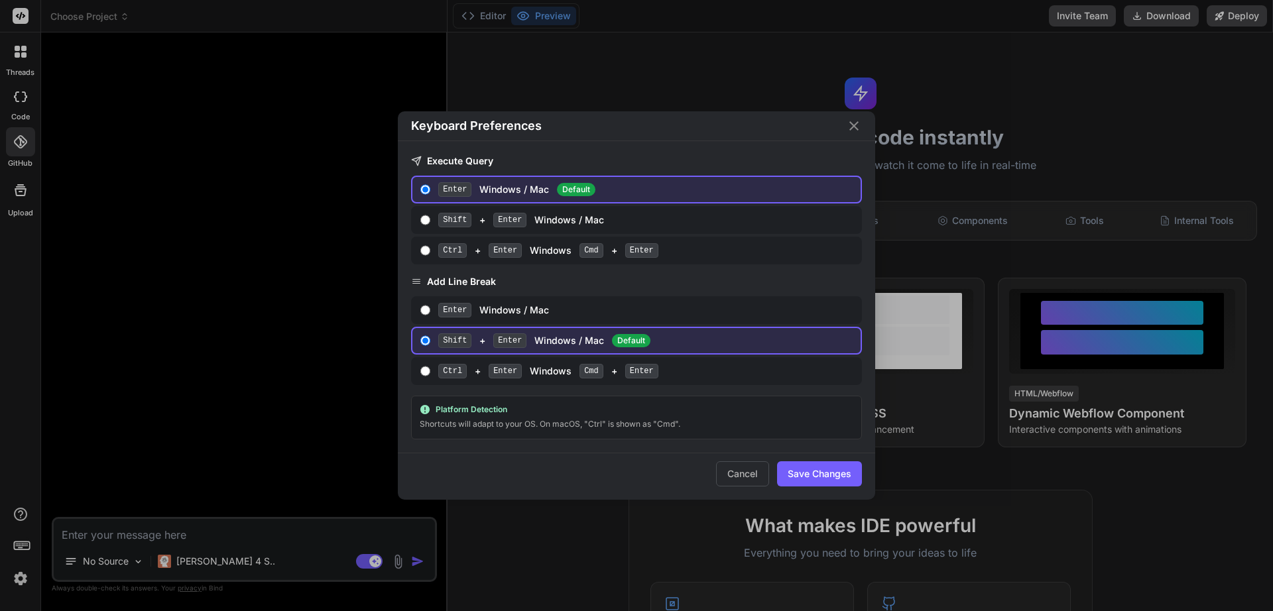
click at [21, 550] on div "Keyboard Preferences Execute Query Enter Windows / Mac Default Shift + Enter Wi…" at bounding box center [636, 305] width 1273 height 611
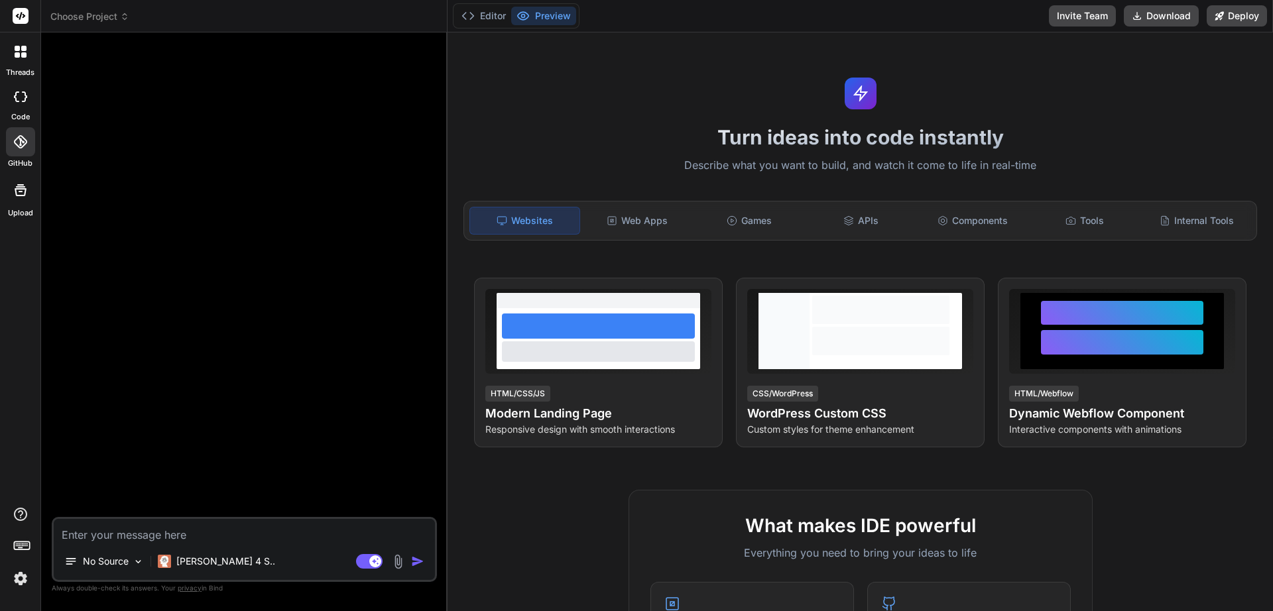
click at [19, 580] on img at bounding box center [20, 579] width 23 height 23
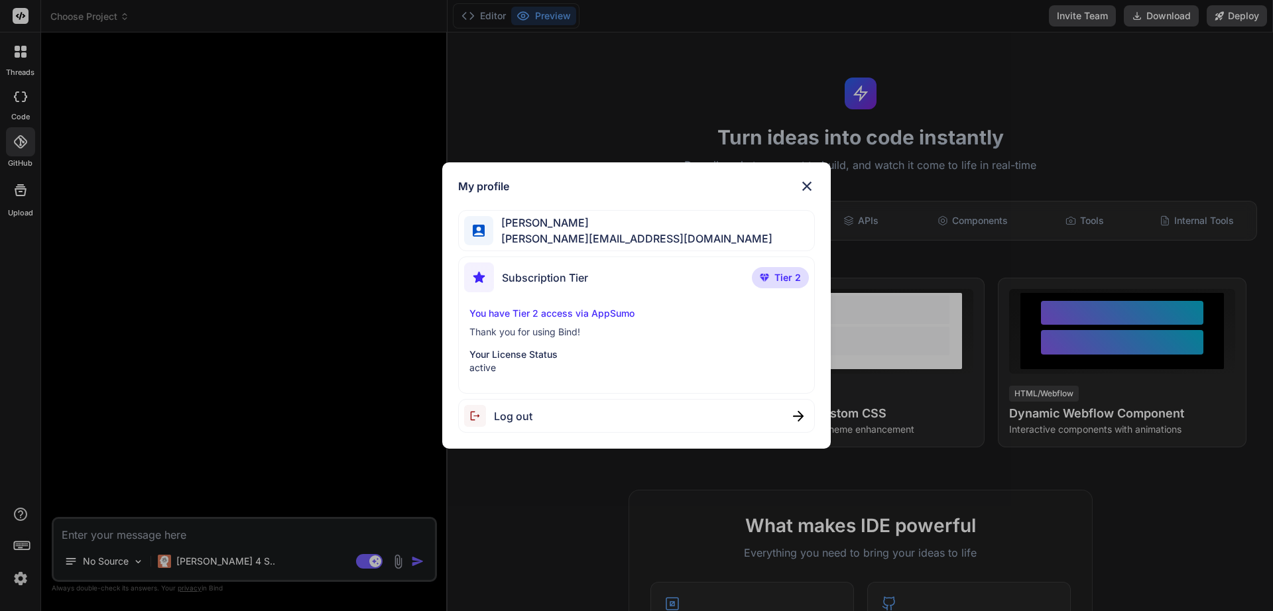
click at [551, 362] on p "active" at bounding box center [636, 367] width 335 height 13
click at [542, 356] on p "Your License Status" at bounding box center [636, 354] width 335 height 13
click at [536, 331] on p "Thank you for using Bind!" at bounding box center [636, 332] width 335 height 13
drag, startPoint x: 535, startPoint y: 309, endPoint x: 534, endPoint y: 299, distance: 10.0
click at [535, 308] on p "You have Tier 2 access via AppSumo" at bounding box center [636, 313] width 335 height 13
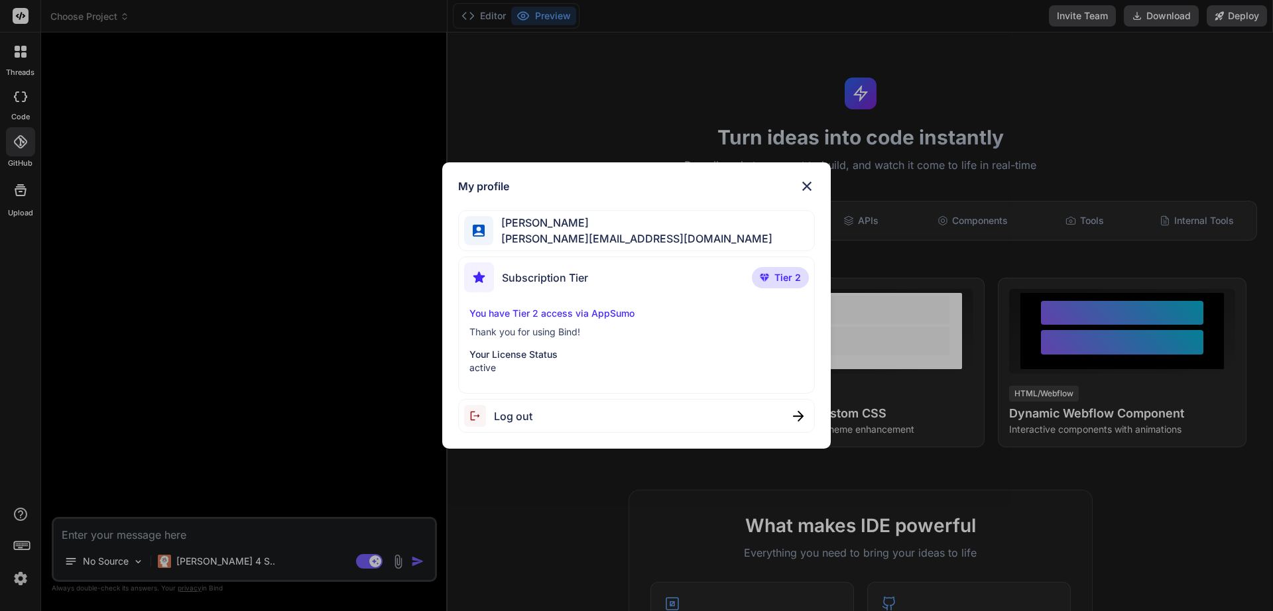
click at [534, 279] on span "Subscription Tier" at bounding box center [545, 278] width 86 height 16
click at [536, 237] on span "[PERSON_NAME][EMAIL_ADDRESS][DOMAIN_NAME]" at bounding box center [632, 239] width 279 height 16
click at [557, 199] on div "My profile Troy Gnat troy@tnvcreations.com Subscription Tier Tier 2 You have Ti…" at bounding box center [636, 305] width 389 height 287
click at [561, 147] on div "My profile Troy Gnat troy@tnvcreations.com Subscription Tier Tier 2 You have Ti…" at bounding box center [636, 305] width 1273 height 611
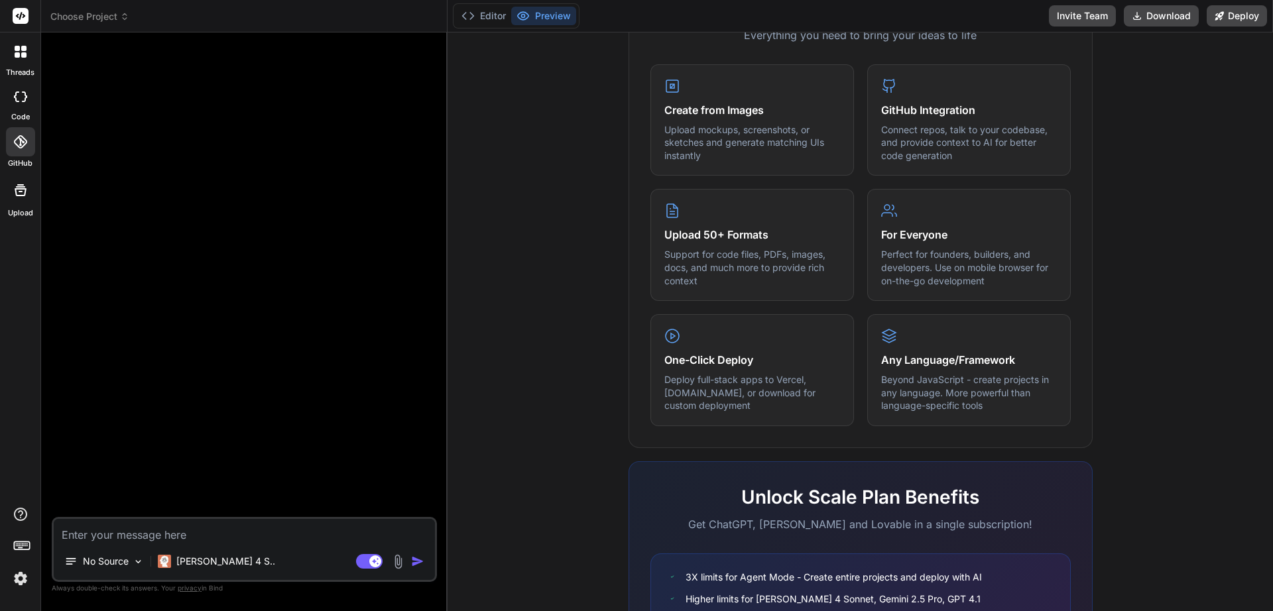
scroll to position [653, 0]
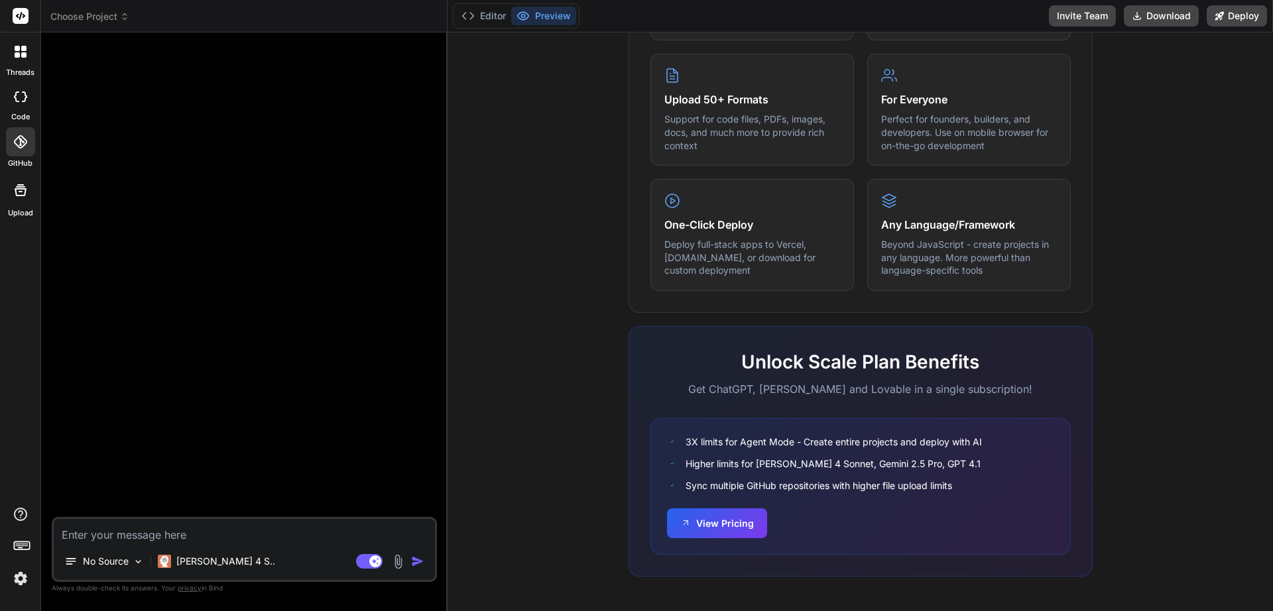
click at [194, 210] on div at bounding box center [245, 280] width 383 height 474
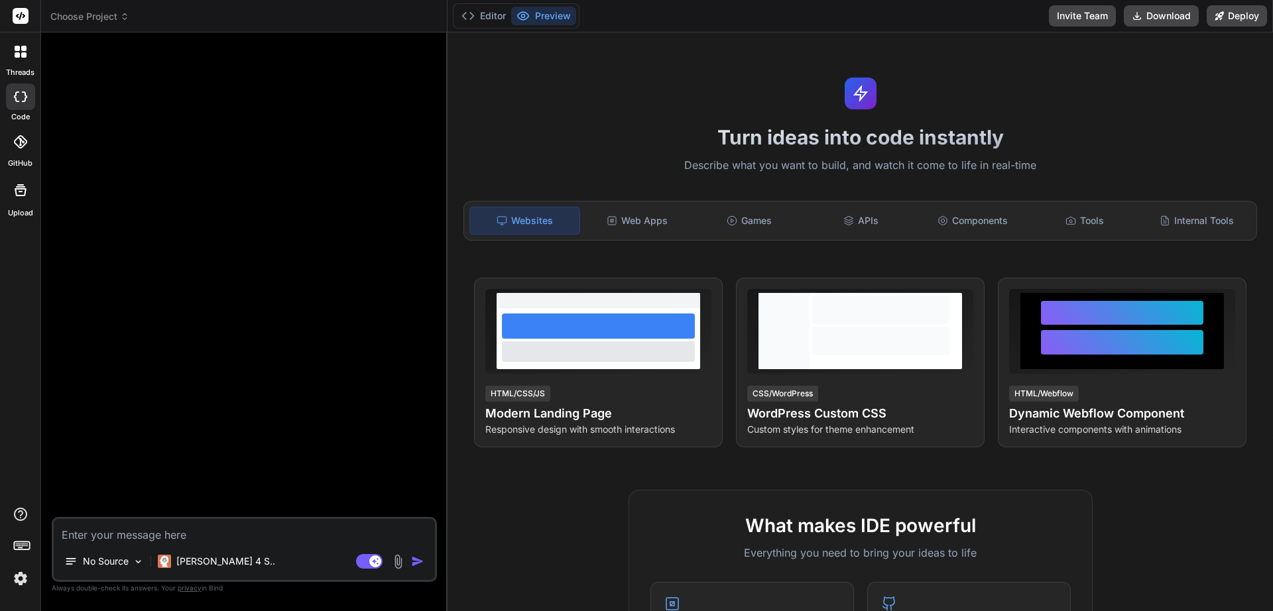
click at [16, 146] on icon at bounding box center [20, 141] width 13 height 13
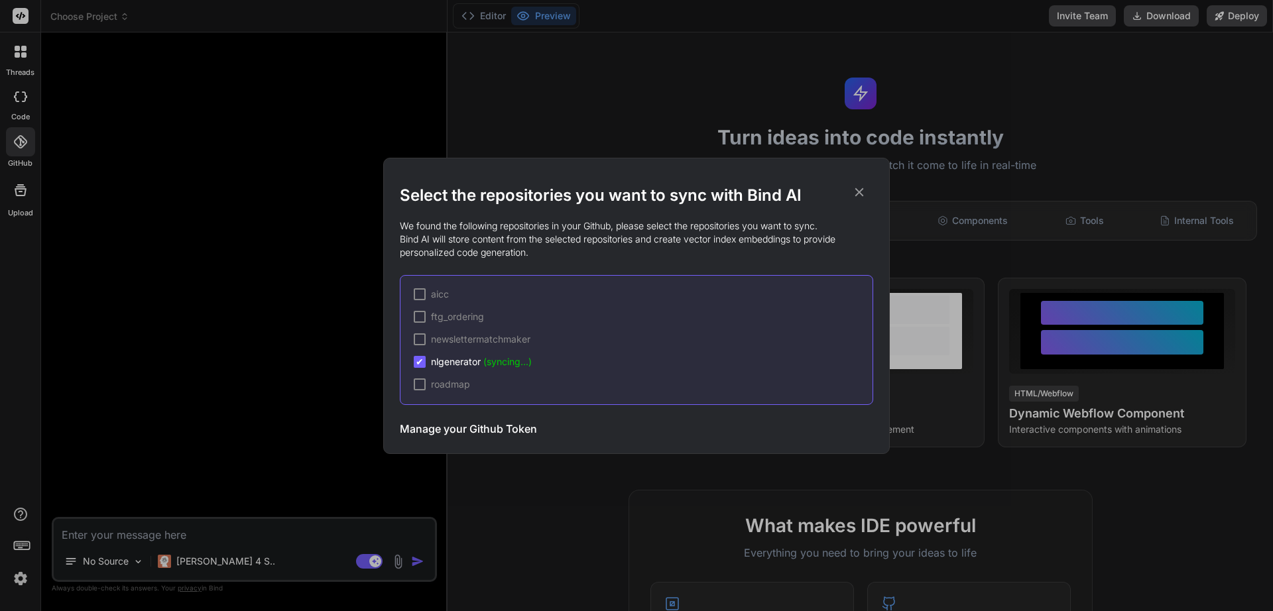
click at [454, 361] on span "nlgenerator (syncing...)" at bounding box center [481, 361] width 101 height 13
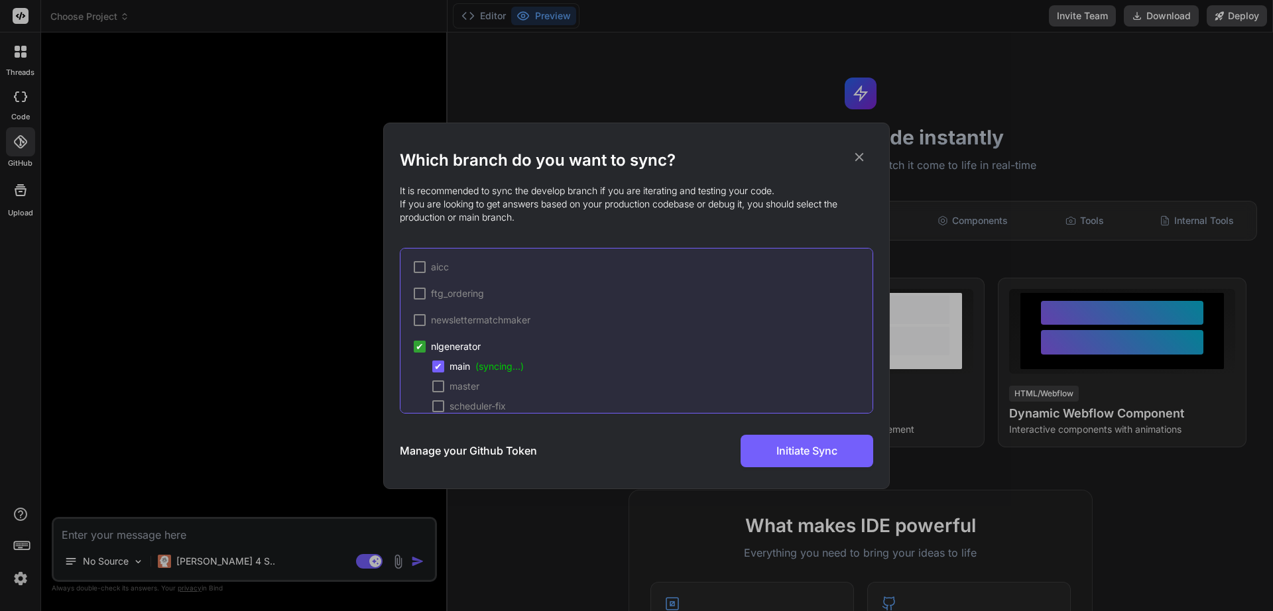
click at [193, 363] on div "Which branch do you want to sync? It is recommended to sync the develop branch …" at bounding box center [636, 305] width 1273 height 611
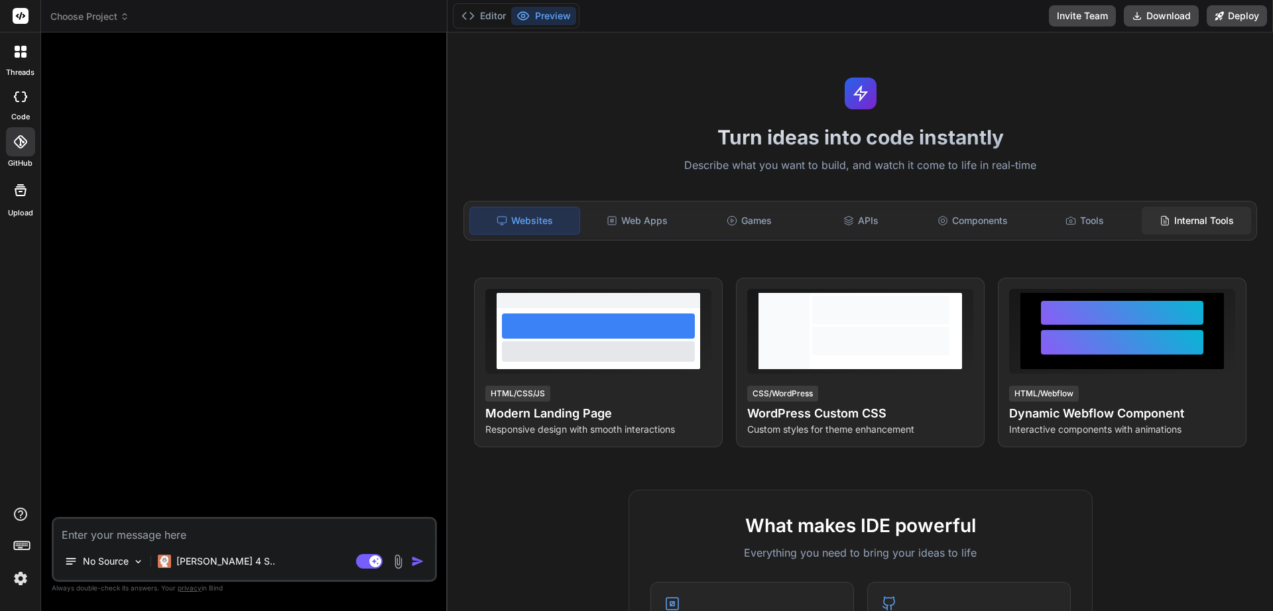
click at [1186, 224] on div "Internal Tools" at bounding box center [1196, 221] width 109 height 28
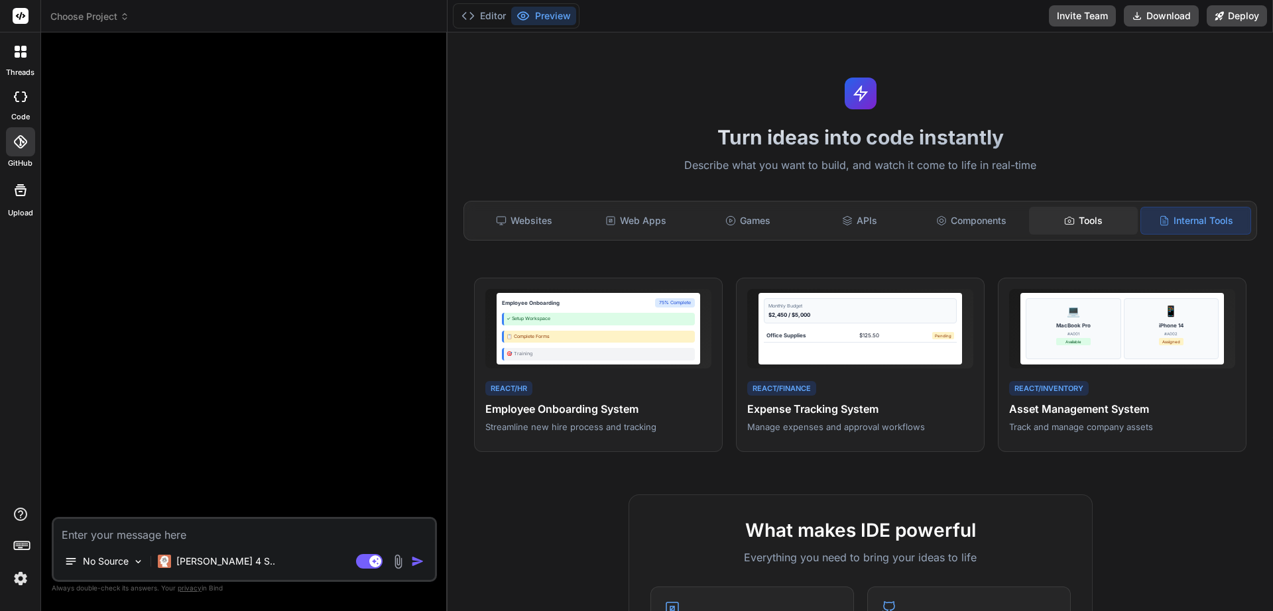
click at [1064, 225] on icon at bounding box center [1069, 221] width 11 height 11
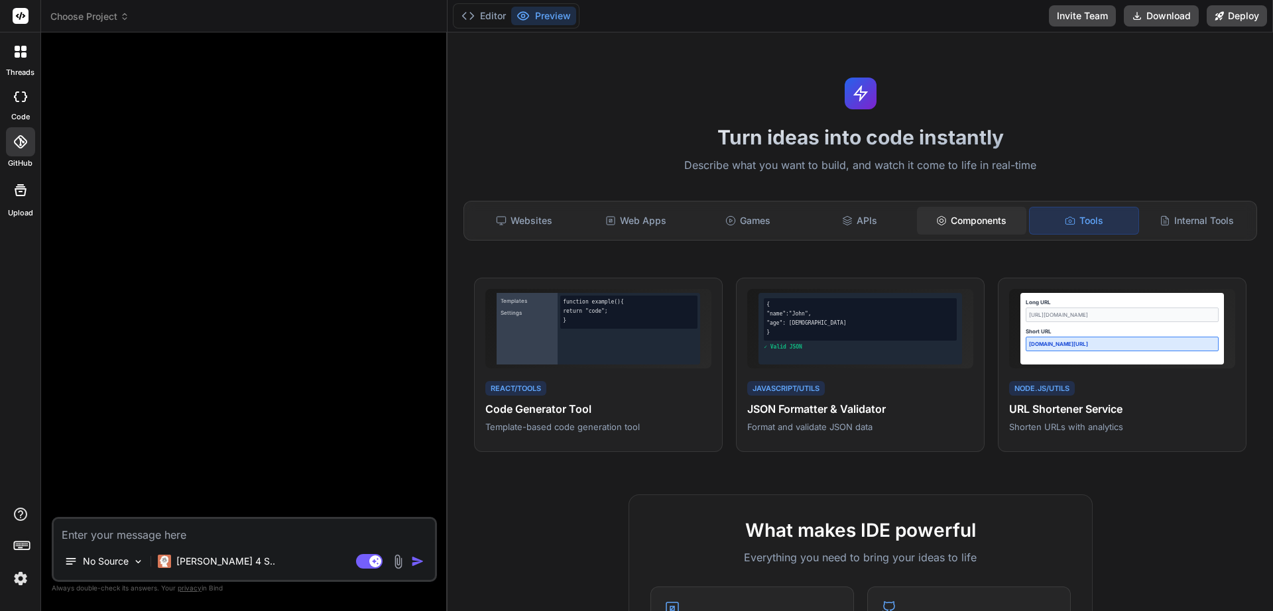
click at [944, 229] on div "Components" at bounding box center [971, 221] width 109 height 28
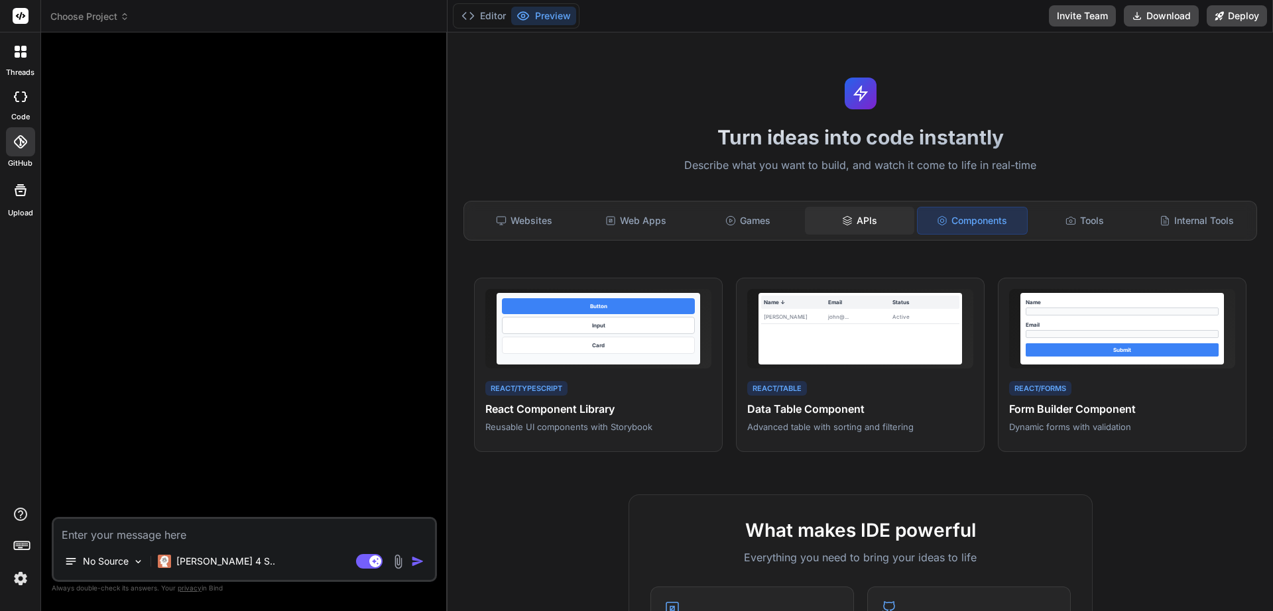
click at [859, 227] on div "APIs" at bounding box center [859, 221] width 109 height 28
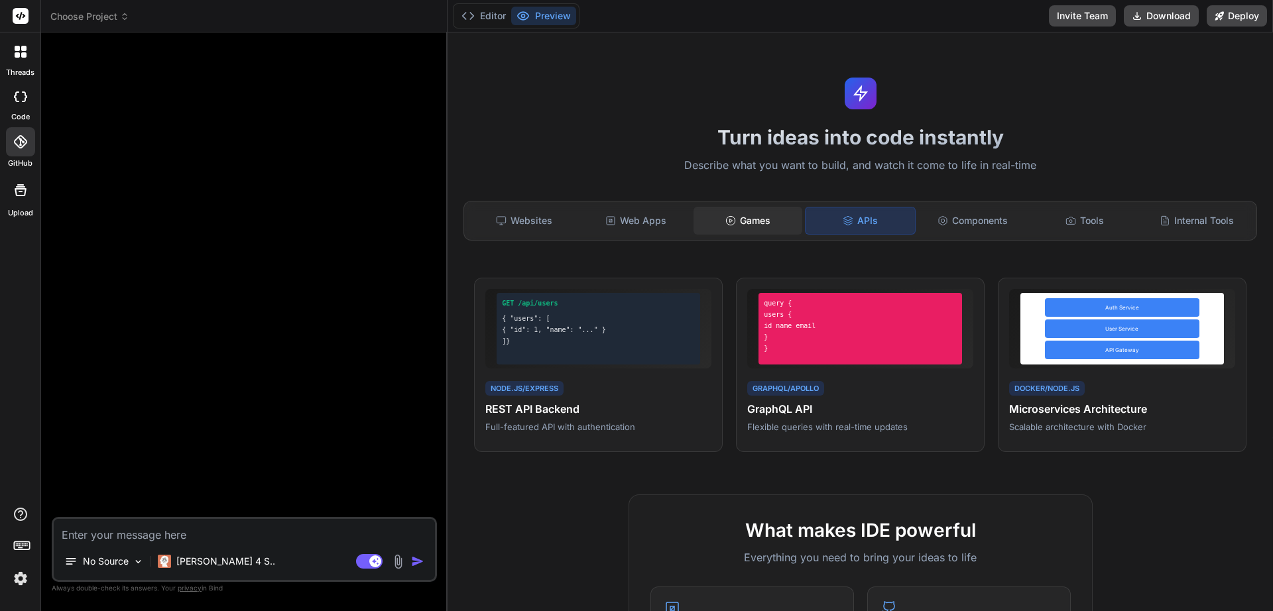
click at [738, 225] on div "Games" at bounding box center [748, 221] width 109 height 28
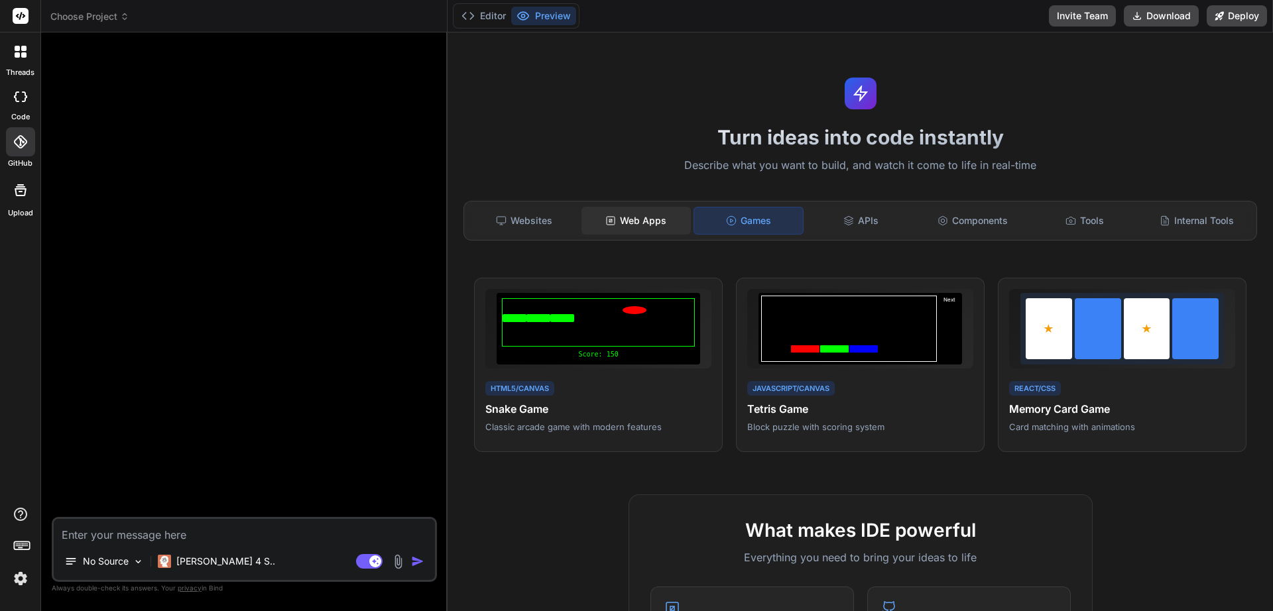
click at [649, 227] on div "Web Apps" at bounding box center [636, 221] width 109 height 28
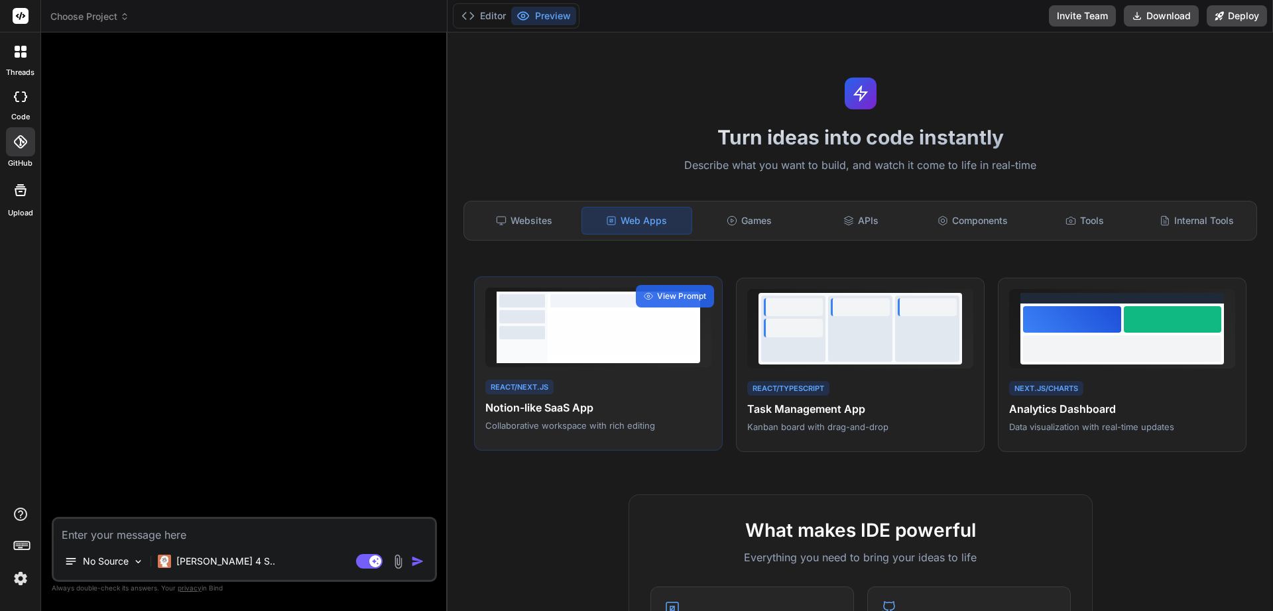
click at [603, 310] on div at bounding box center [623, 333] width 147 height 46
click at [668, 298] on span "View Prompt" at bounding box center [681, 296] width 49 height 12
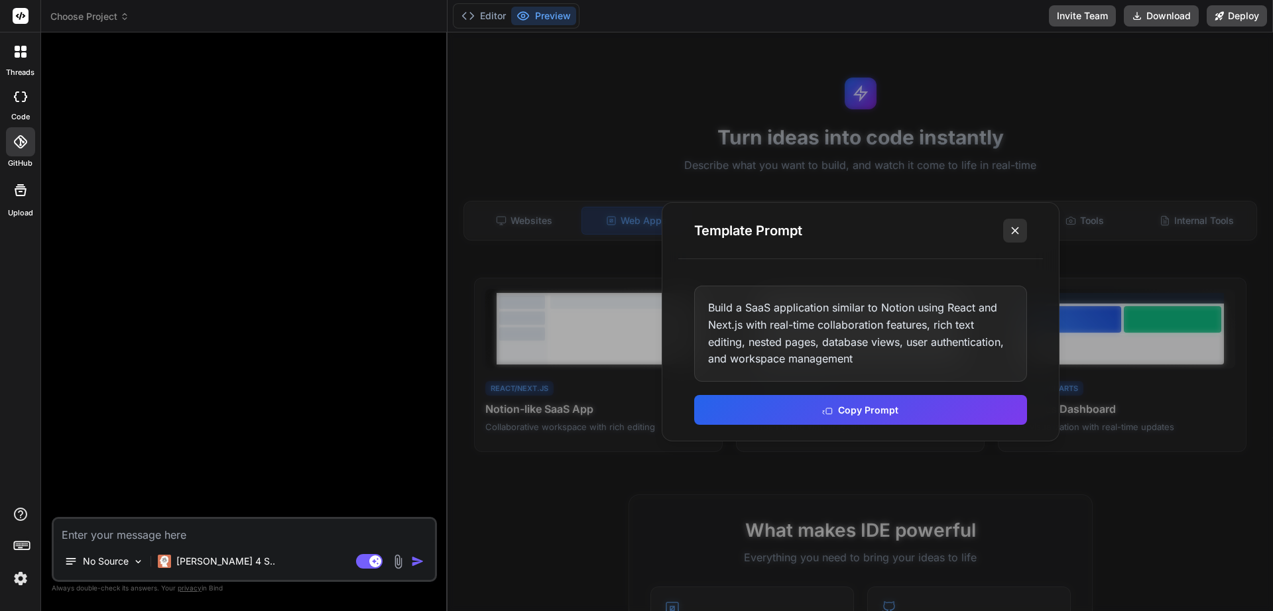
click at [1014, 227] on icon at bounding box center [1015, 230] width 13 height 13
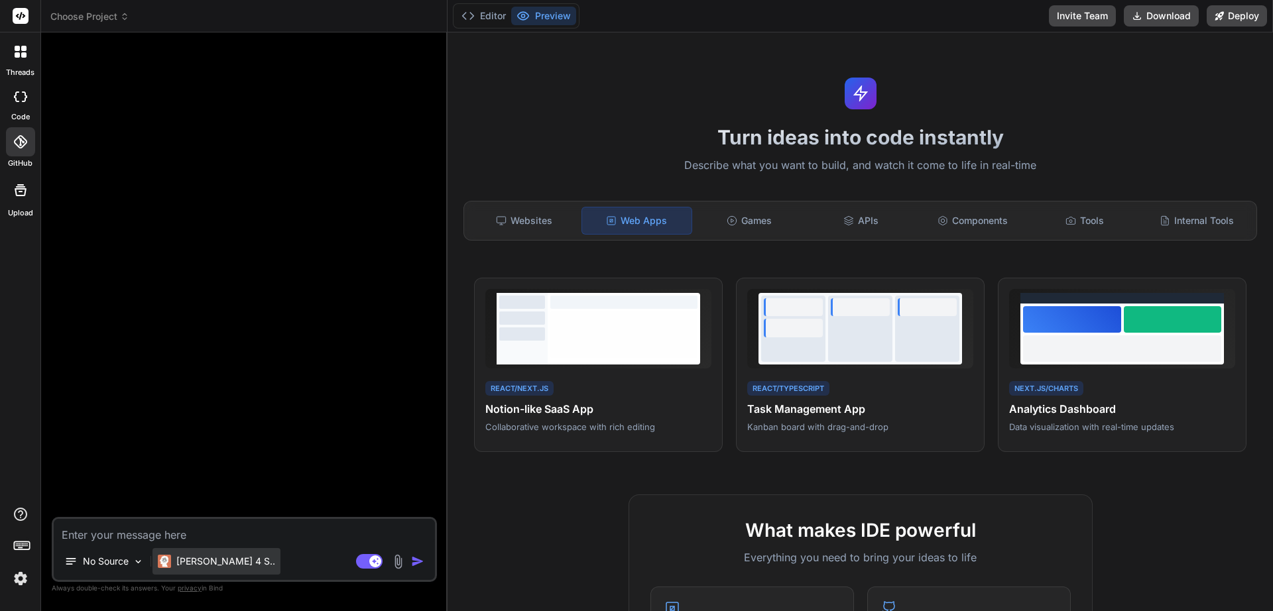
click at [212, 571] on div "[PERSON_NAME] 4 S.." at bounding box center [217, 561] width 128 height 27
type textarea "x"
